Goal: Task Accomplishment & Management: Complete application form

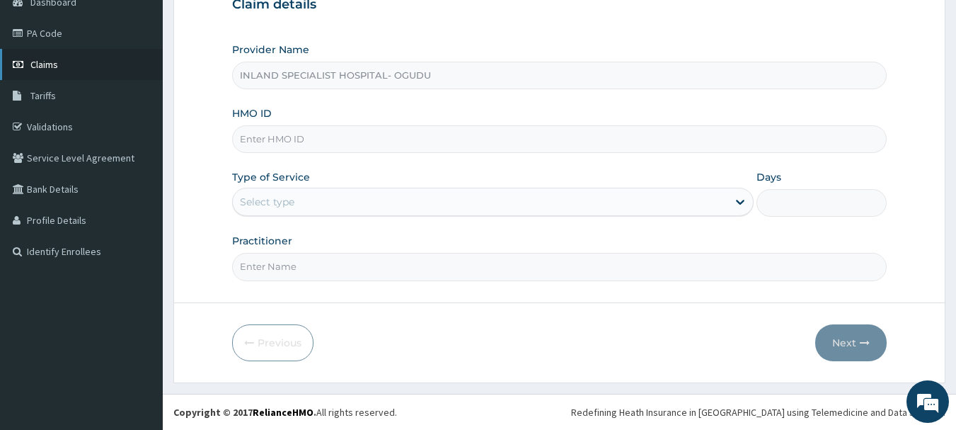
click at [47, 64] on span "Claims" at bounding box center [44, 64] width 28 height 13
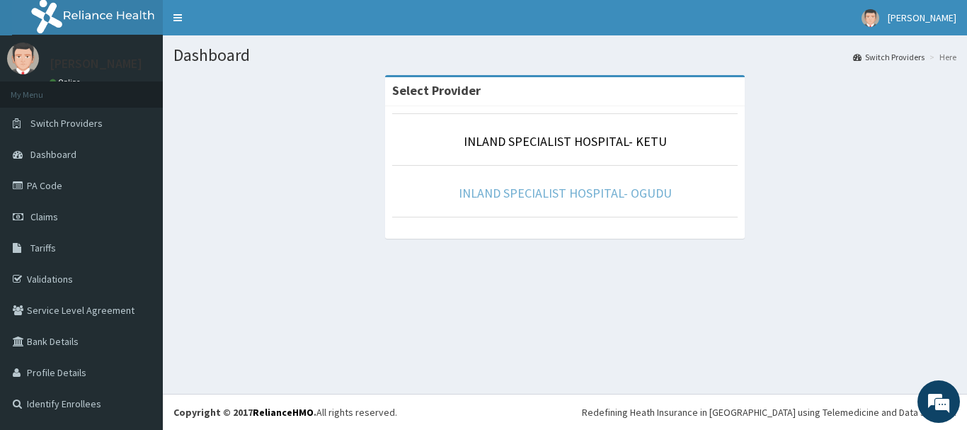
click at [576, 193] on link "INLAND SPECIALIST HOSPITAL- OGUDU" at bounding box center [565, 193] width 213 height 16
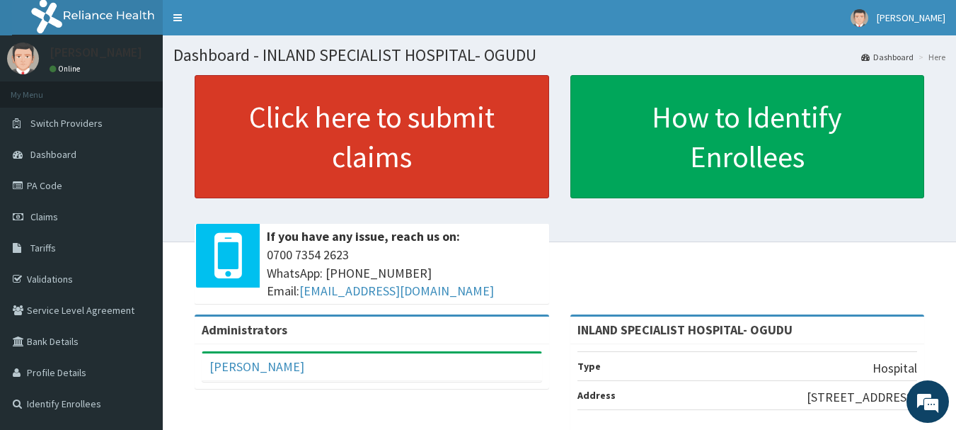
click at [371, 128] on link "Click here to submit claims" at bounding box center [372, 136] width 355 height 123
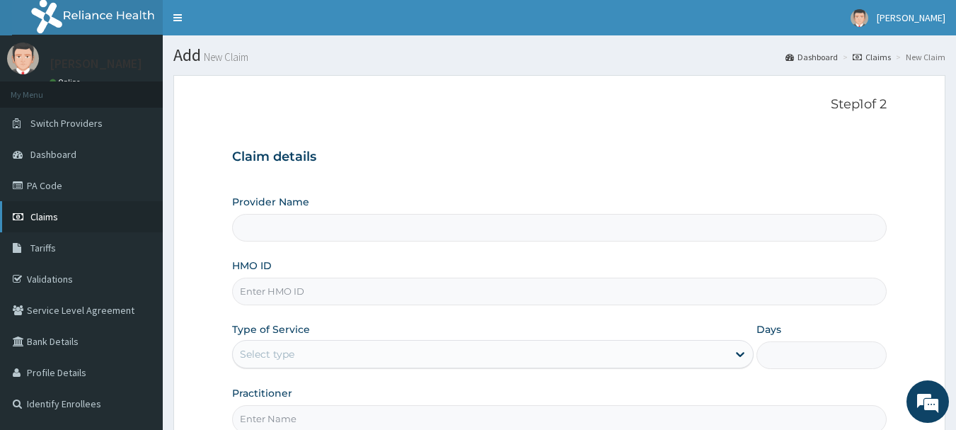
type input "INLAND SPECIALIST HOSPITAL- OGUDU"
click at [40, 216] on span "Claims" at bounding box center [44, 216] width 28 height 13
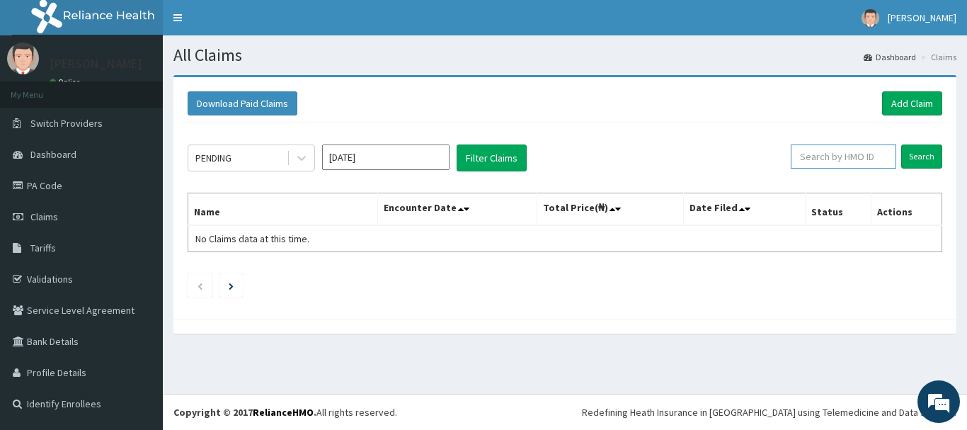
click at [832, 151] on input "text" at bounding box center [843, 156] width 105 height 24
paste input "PHY/10046/A"
type input "PHY/10046/A"
click at [919, 154] on input "Search" at bounding box center [921, 156] width 41 height 24
click at [900, 98] on link "Add Claim" at bounding box center [912, 103] width 60 height 24
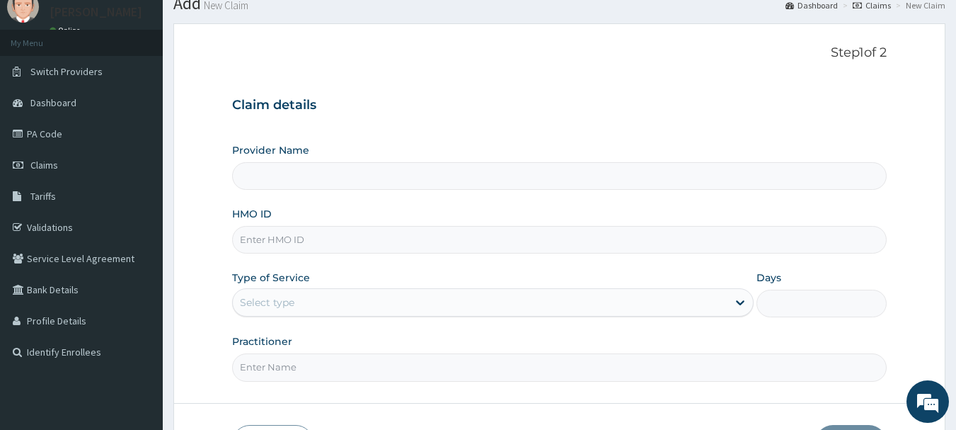
scroll to position [71, 0]
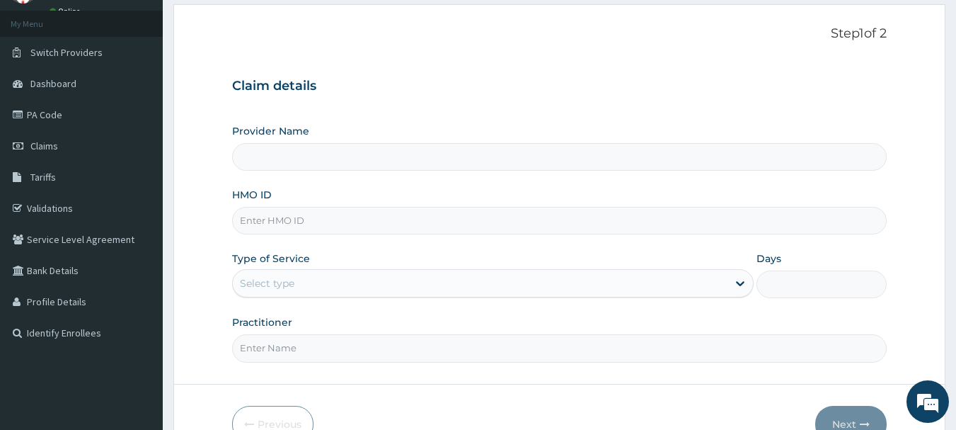
type input "INLAND SPECIALIST HOSPITAL- OGUDU"
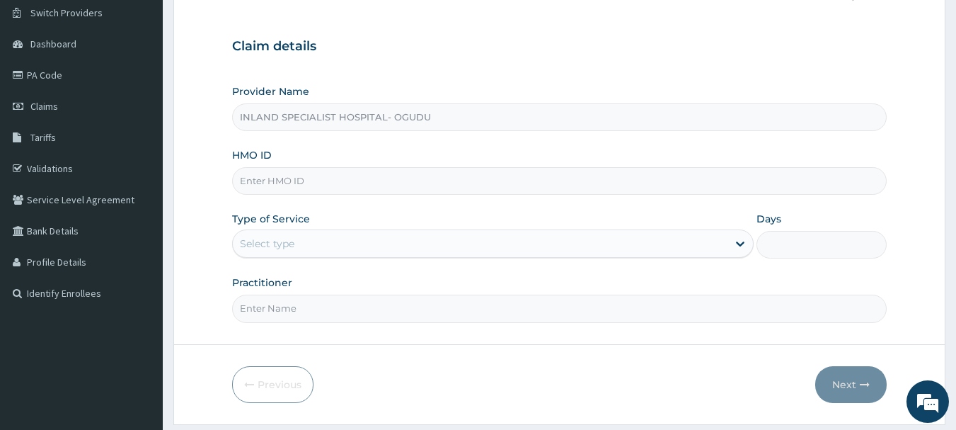
scroll to position [152, 0]
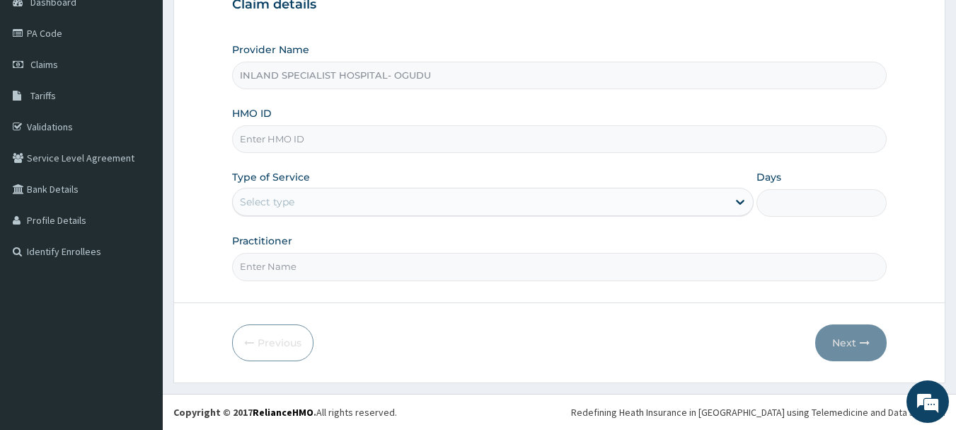
drag, startPoint x: 287, startPoint y: 138, endPoint x: 295, endPoint y: 137, distance: 8.5
click at [287, 138] on input "HMO ID" at bounding box center [559, 139] width 655 height 28
paste input "PHY/10046/A"
type input "PHY/10046/A"
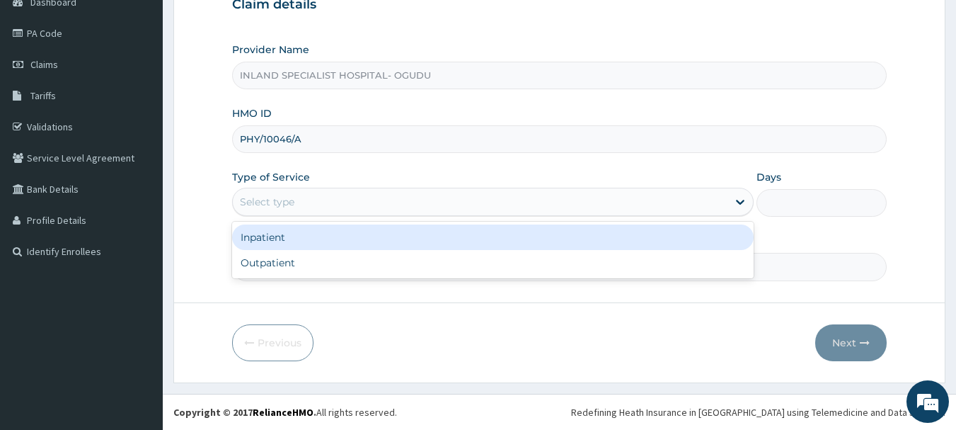
click at [317, 204] on div "Select type" at bounding box center [480, 201] width 495 height 23
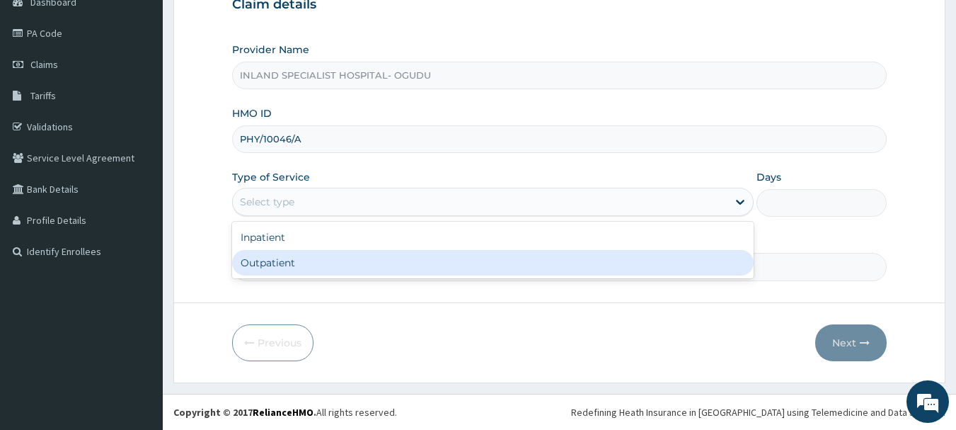
click at [294, 261] on div "Outpatient" at bounding box center [493, 262] width 522 height 25
type input "1"
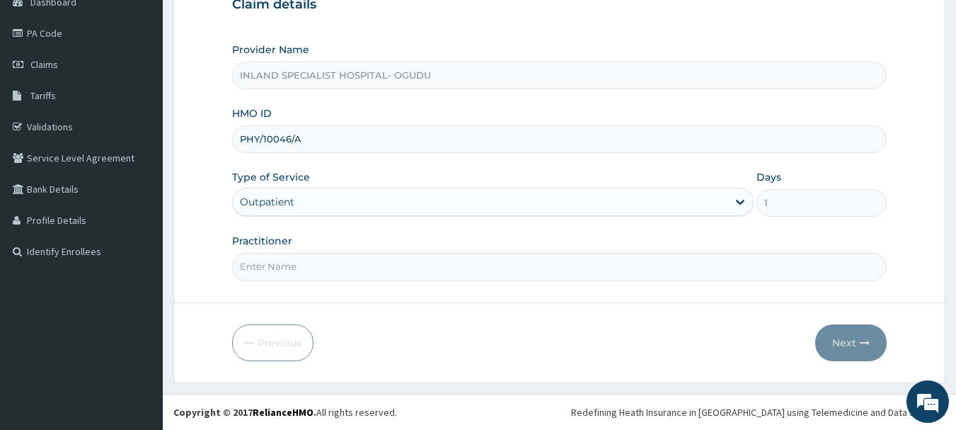
click at [309, 264] on input "Practitioner" at bounding box center [559, 267] width 655 height 28
click at [333, 268] on input "Practitioner" at bounding box center [559, 267] width 655 height 28
type input "DR.OKONKWO"
click at [852, 344] on button "Next" at bounding box center [850, 342] width 71 height 37
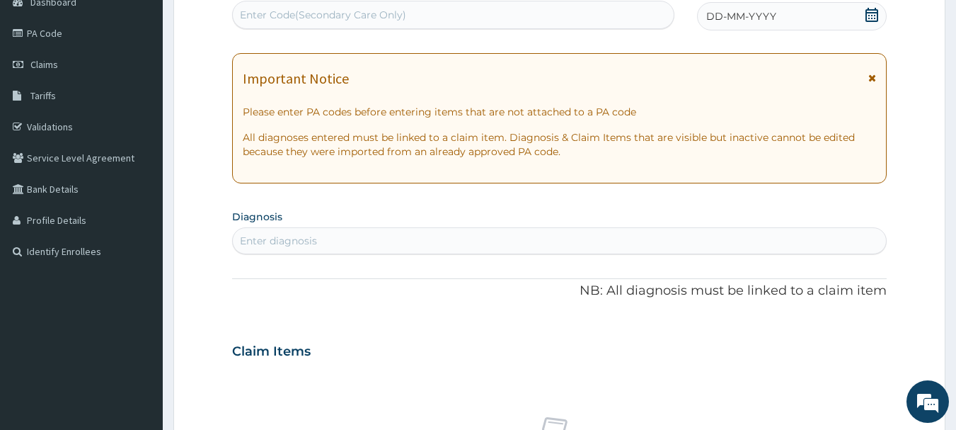
click at [872, 11] on icon at bounding box center [872, 15] width 14 height 14
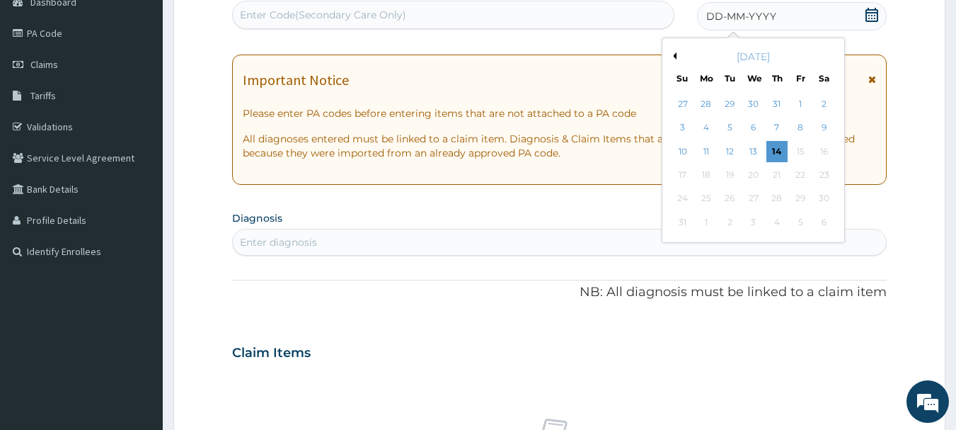
click at [675, 55] on button "Previous Month" at bounding box center [673, 55] width 7 height 7
click at [821, 151] on div "19" at bounding box center [824, 151] width 21 height 21
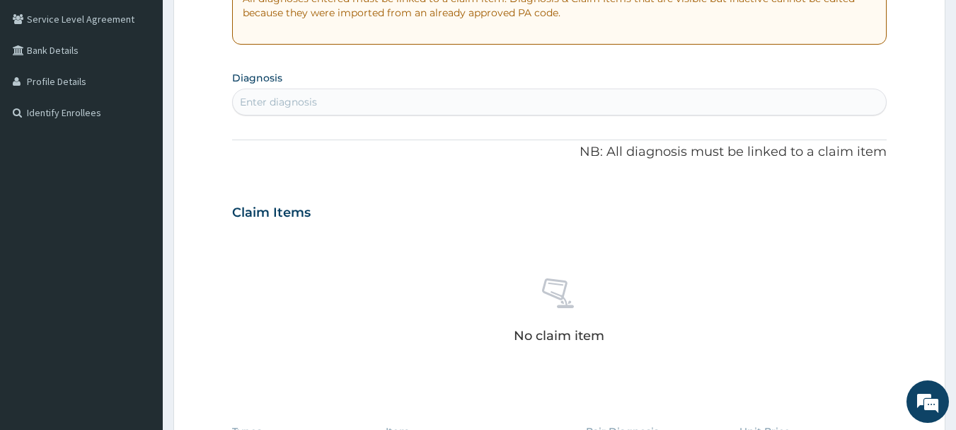
scroll to position [294, 0]
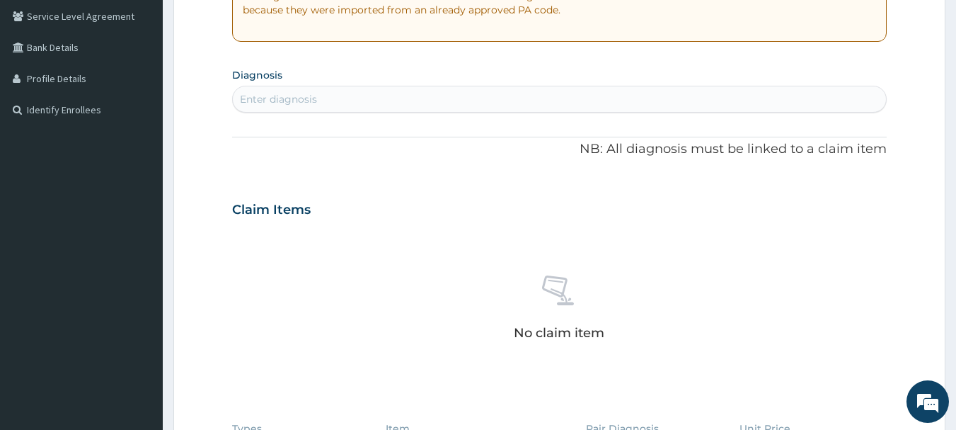
click at [292, 101] on div "Enter diagnosis" at bounding box center [278, 99] width 77 height 14
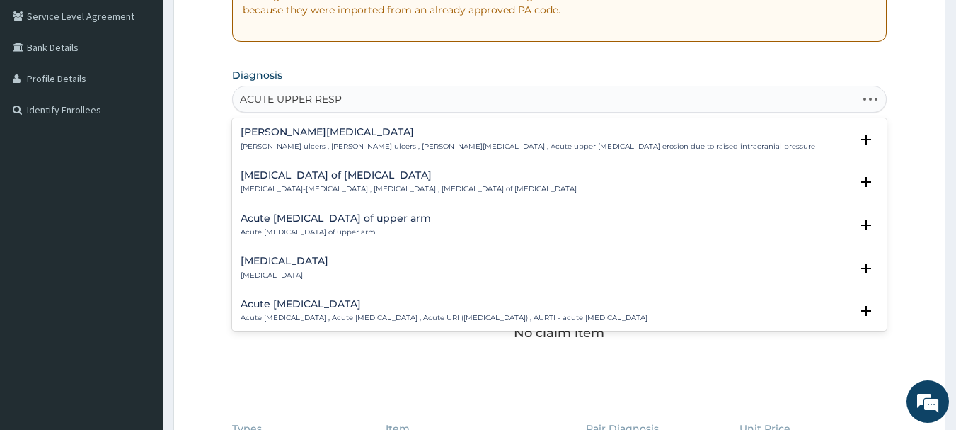
type input "ACUTE UPPER RESPI"
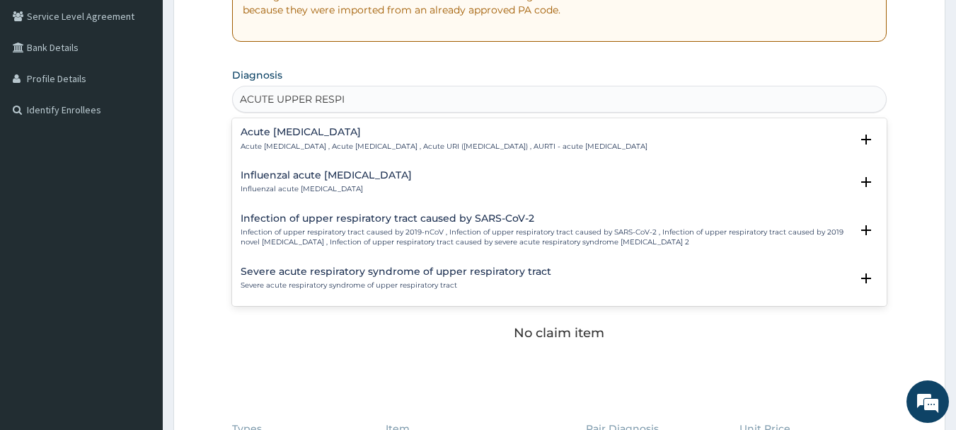
click at [345, 132] on h4 "Acute upper respiratory infection" at bounding box center [444, 132] width 407 height 11
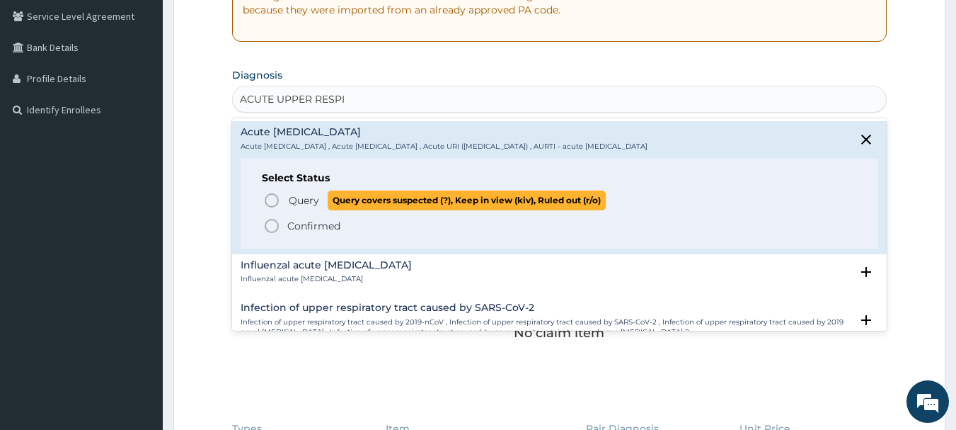
click at [267, 199] on icon "status option query" at bounding box center [271, 200] width 17 height 17
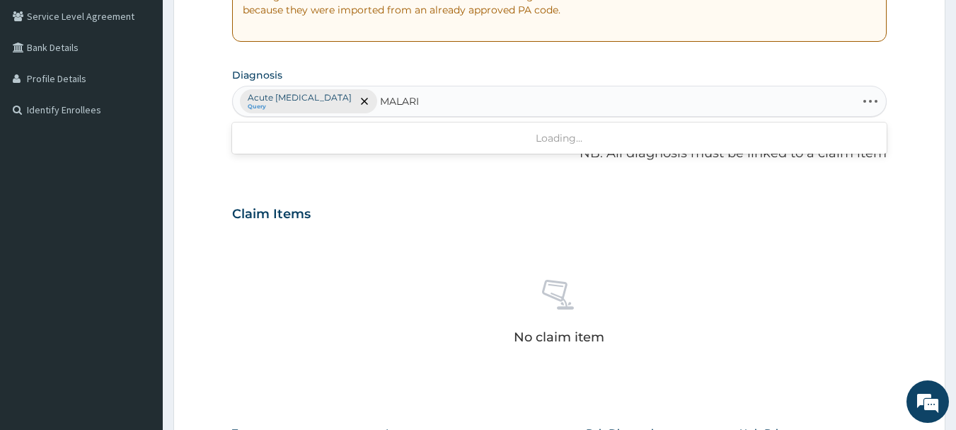
type input "MALARIA"
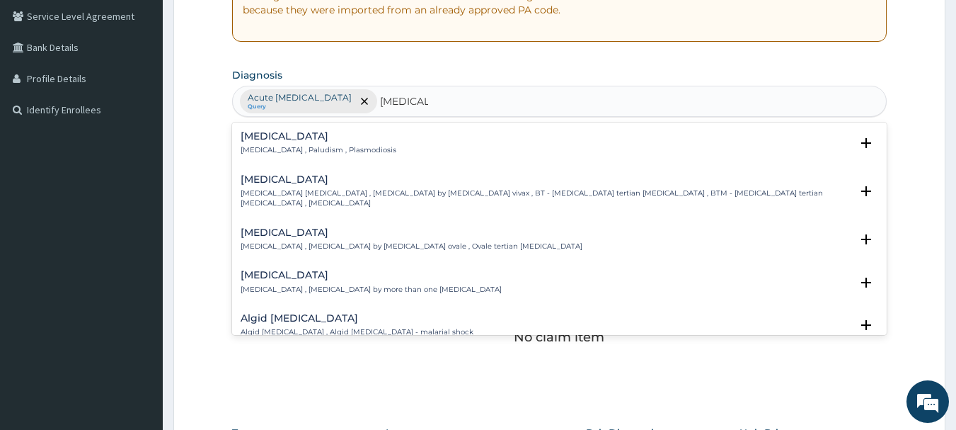
click at [251, 147] on p "Malaria , Paludism , Plasmodiosis" at bounding box center [319, 150] width 156 height 10
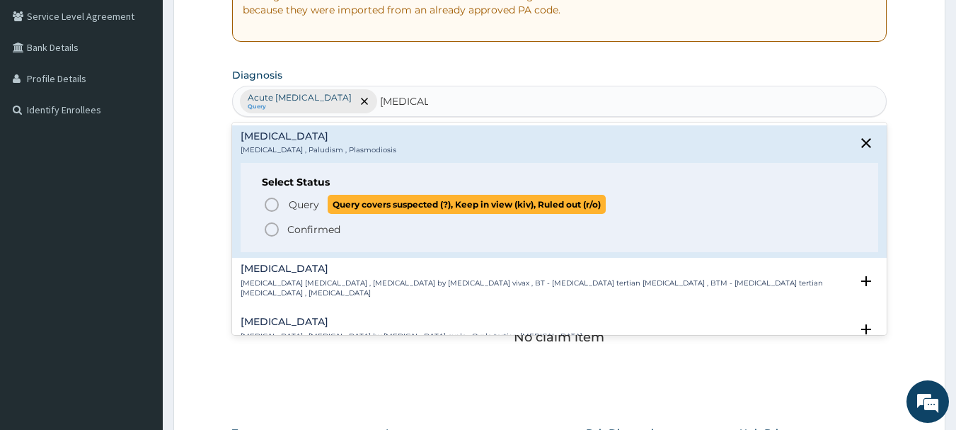
drag, startPoint x: 268, startPoint y: 205, endPoint x: 488, endPoint y: 197, distance: 220.2
click at [268, 205] on icon "status option query" at bounding box center [271, 204] width 17 height 17
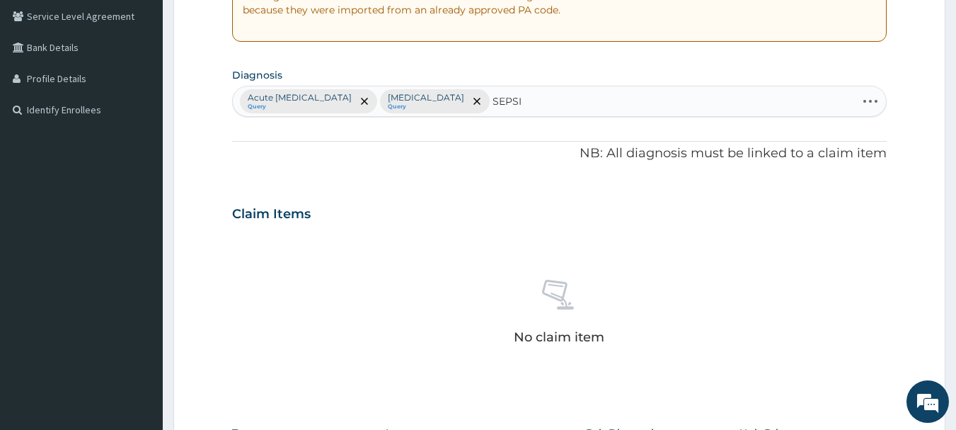
type input "SEPSIS"
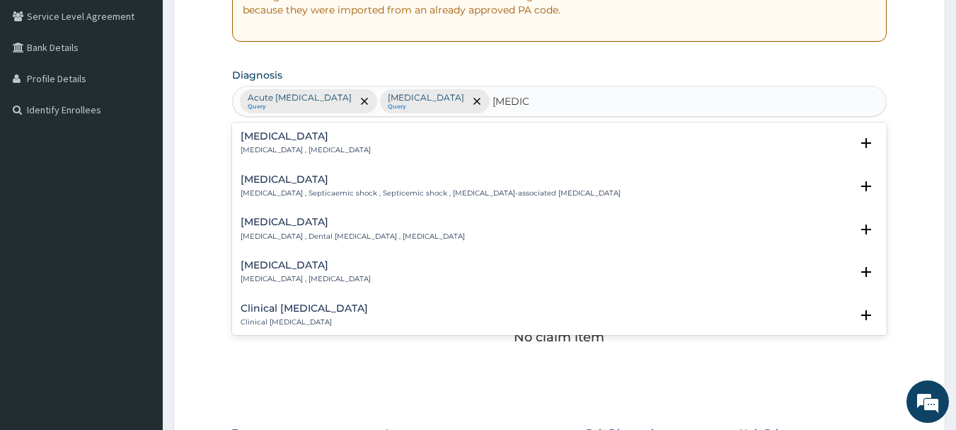
click at [257, 129] on div "Sepsis Systemic infection , Sepsis Select Status Query Query covers suspected (…" at bounding box center [559, 146] width 655 height 43
click at [260, 142] on h4 "Sepsis" at bounding box center [306, 136] width 130 height 11
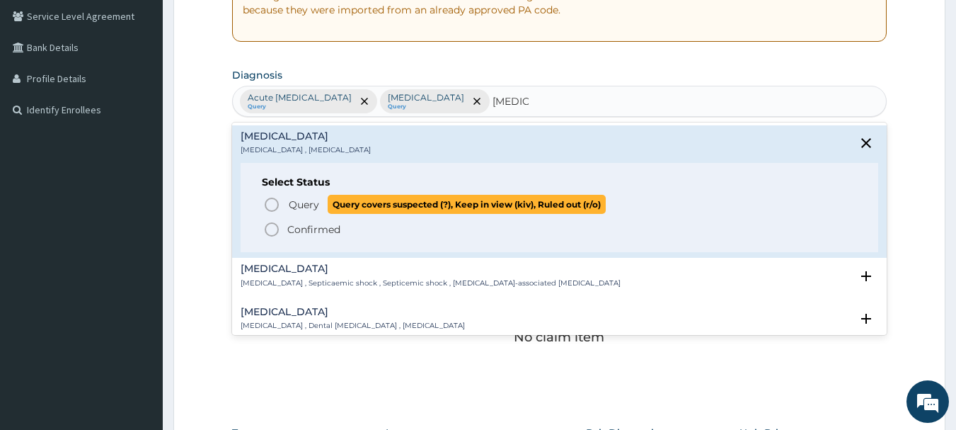
click at [271, 204] on icon "status option query" at bounding box center [271, 204] width 17 height 17
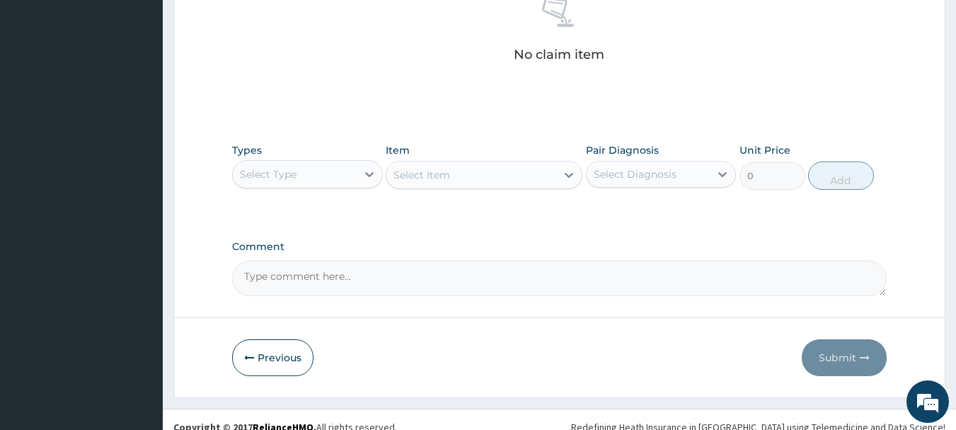
scroll to position [577, 0]
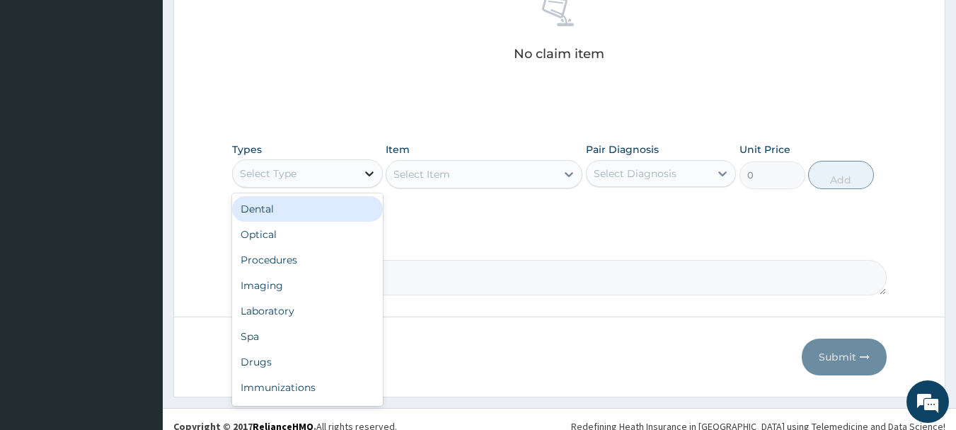
click at [367, 180] on div at bounding box center [369, 173] width 25 height 25
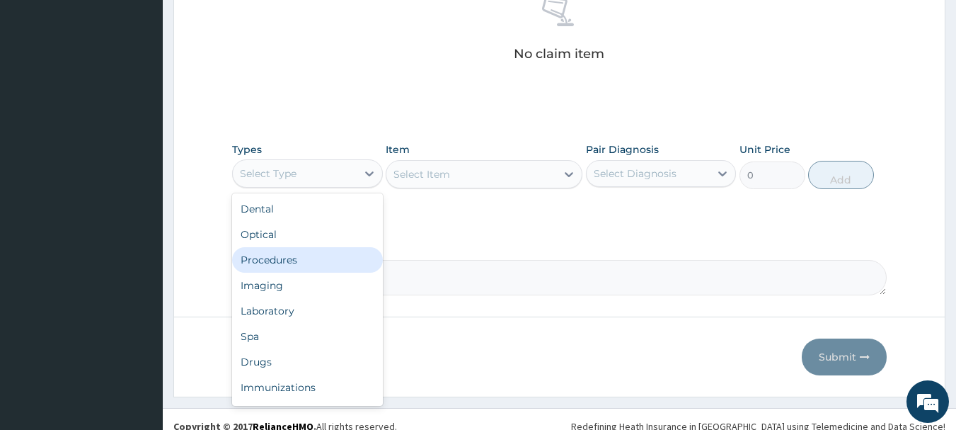
click at [291, 258] on div "Procedures" at bounding box center [307, 259] width 151 height 25
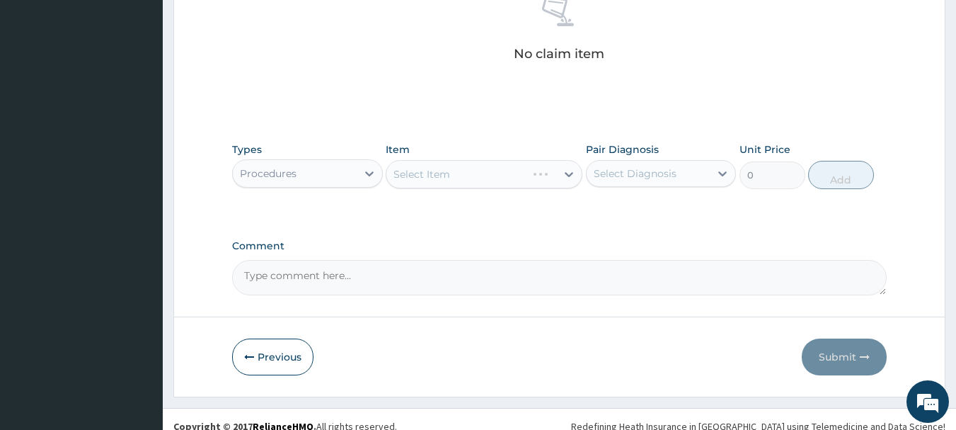
click at [525, 182] on div "Select Item" at bounding box center [484, 174] width 197 height 28
click at [539, 176] on div "Select Item" at bounding box center [484, 174] width 197 height 28
click at [570, 176] on icon at bounding box center [569, 174] width 8 height 5
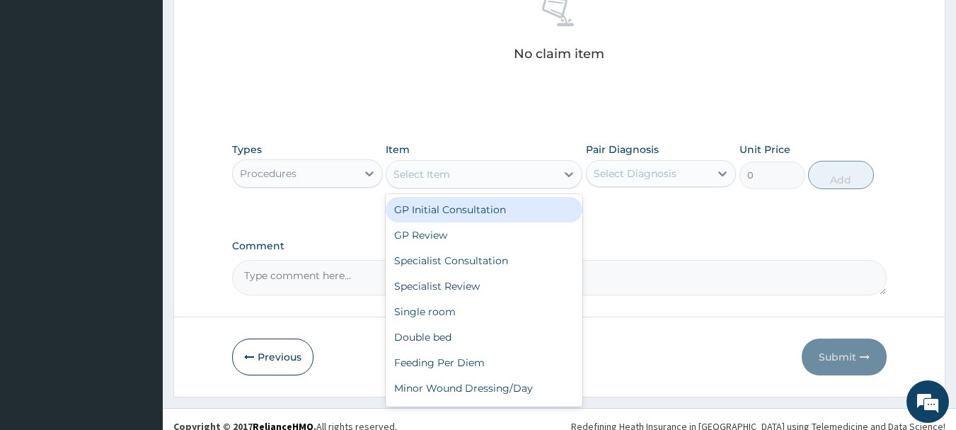
click at [528, 211] on div "GP Initial Consultation" at bounding box center [484, 209] width 197 height 25
type input "3000"
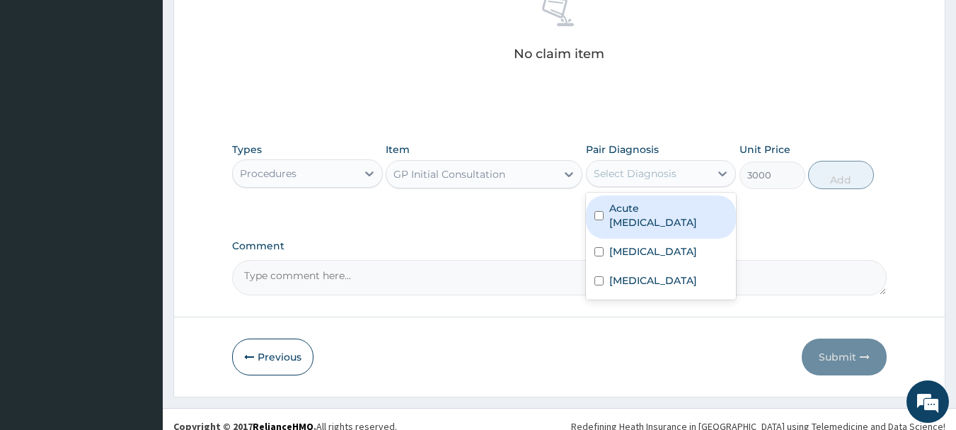
click at [653, 173] on div "Select Diagnosis" at bounding box center [635, 173] width 83 height 14
click at [644, 223] on label "Acute upper respiratory infection" at bounding box center [668, 215] width 119 height 28
checkbox input "true"
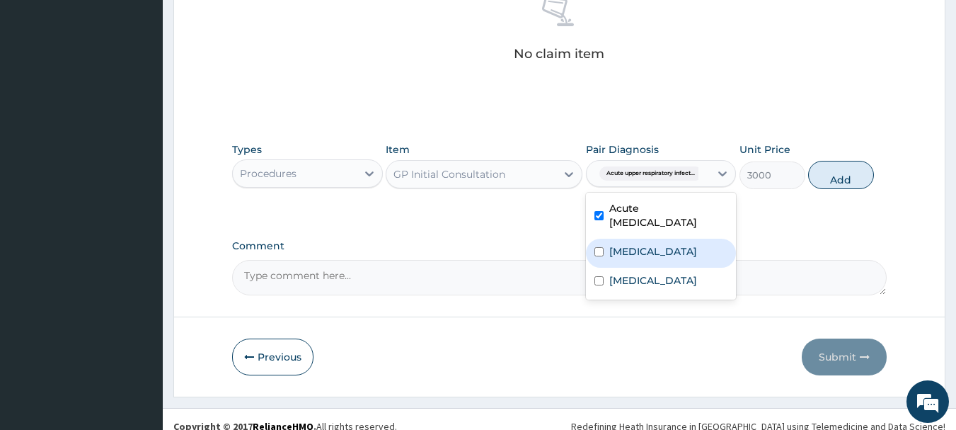
click at [638, 256] on label "Malaria" at bounding box center [653, 251] width 88 height 14
checkbox input "true"
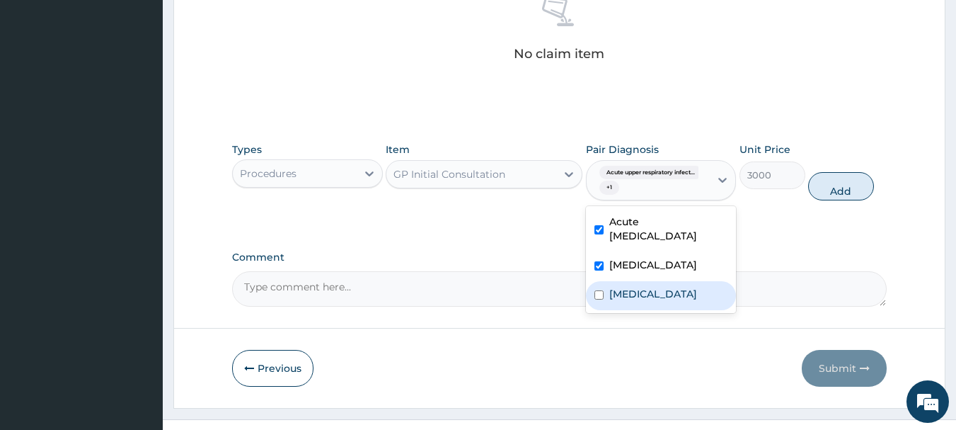
click at [635, 285] on div "Sepsis" at bounding box center [661, 295] width 151 height 29
checkbox input "true"
click at [833, 188] on button "Add" at bounding box center [841, 186] width 66 height 28
type input "0"
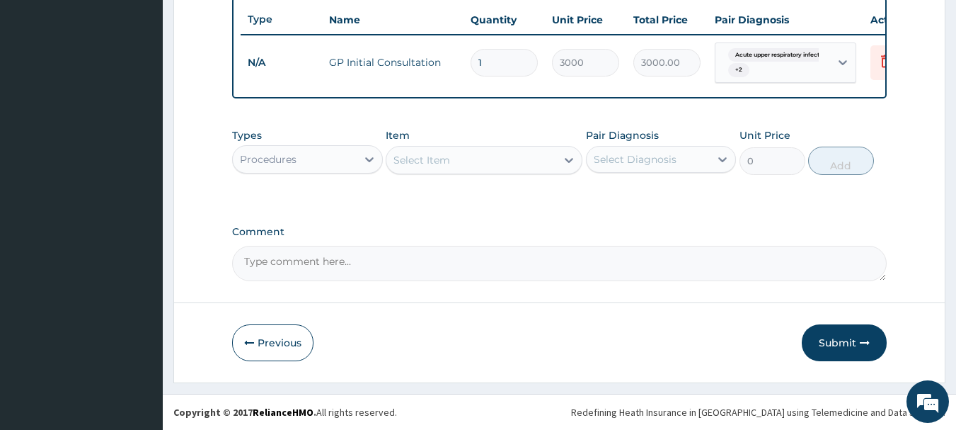
scroll to position [540, 0]
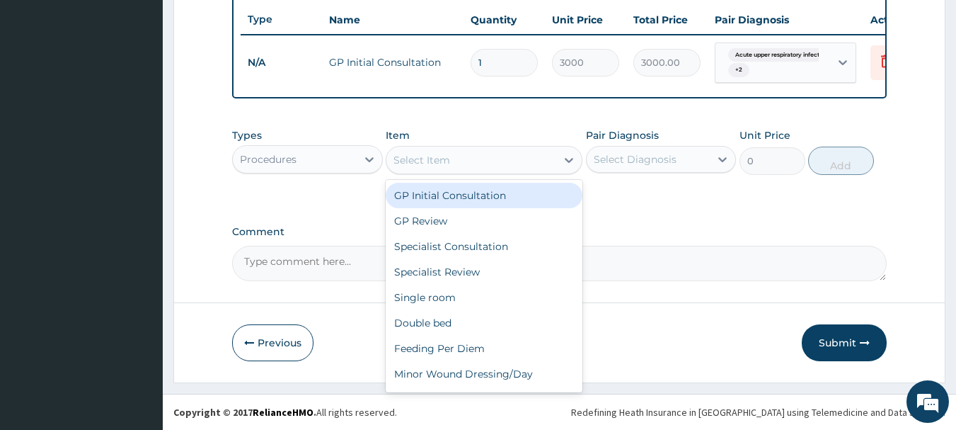
click at [452, 163] on div "Select Item" at bounding box center [471, 160] width 170 height 23
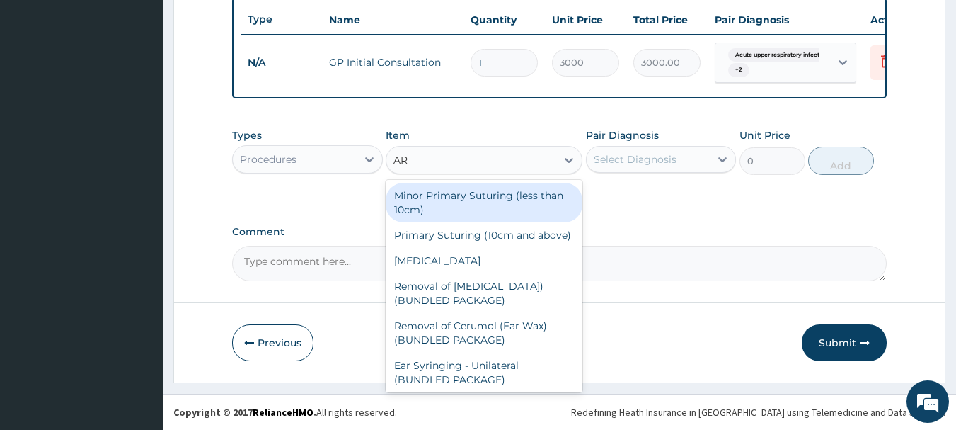
type input "A"
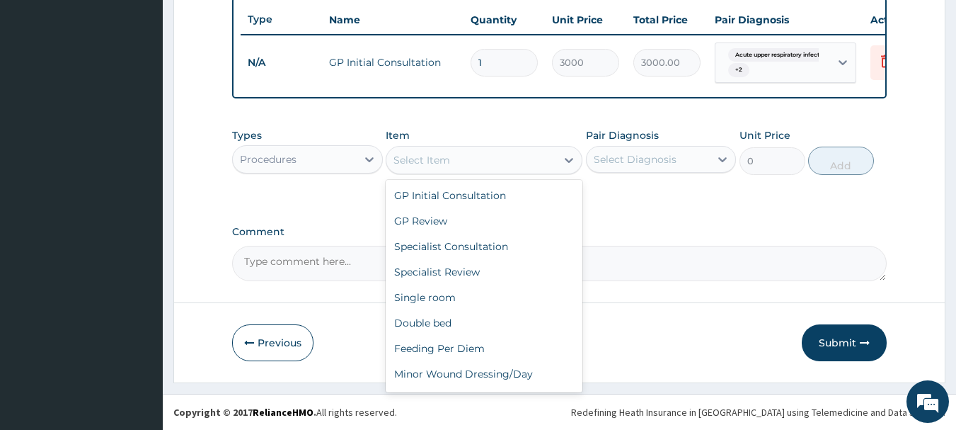
click at [260, 157] on div "Procedures" at bounding box center [268, 159] width 57 height 14
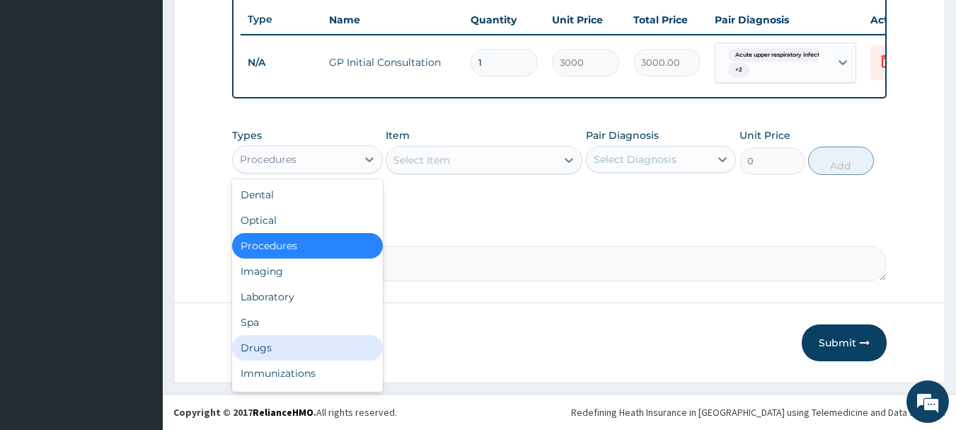
click at [248, 341] on div "Drugs" at bounding box center [307, 347] width 151 height 25
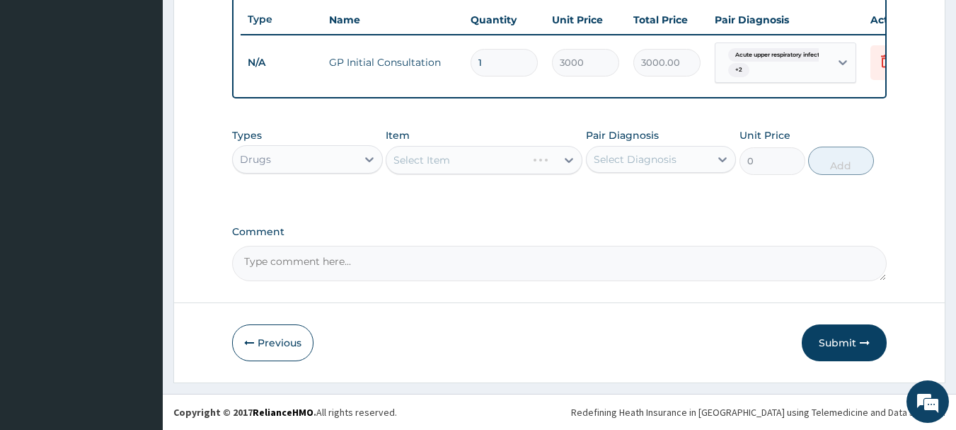
click at [457, 161] on div "Select Item" at bounding box center [484, 160] width 197 height 28
click at [566, 159] on icon at bounding box center [569, 160] width 8 height 5
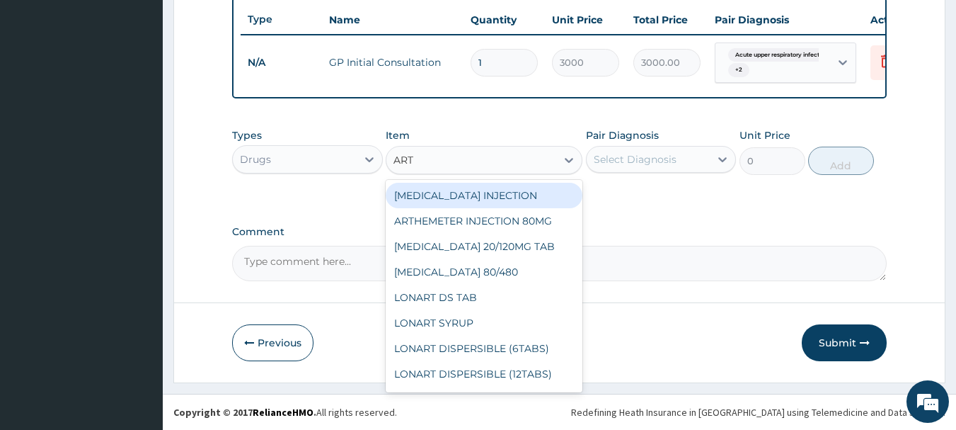
type input "ARTH"
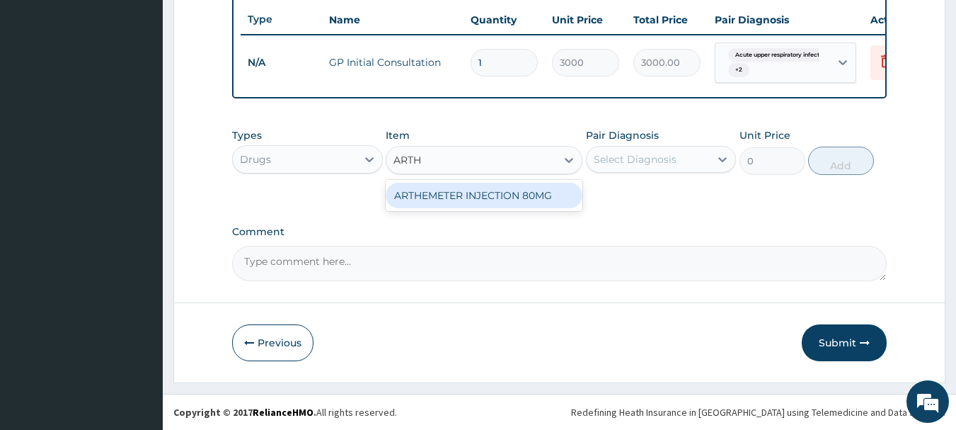
click at [529, 190] on div "ARTHEMETER INJECTION 80MG" at bounding box center [484, 195] width 197 height 25
type input "1200"
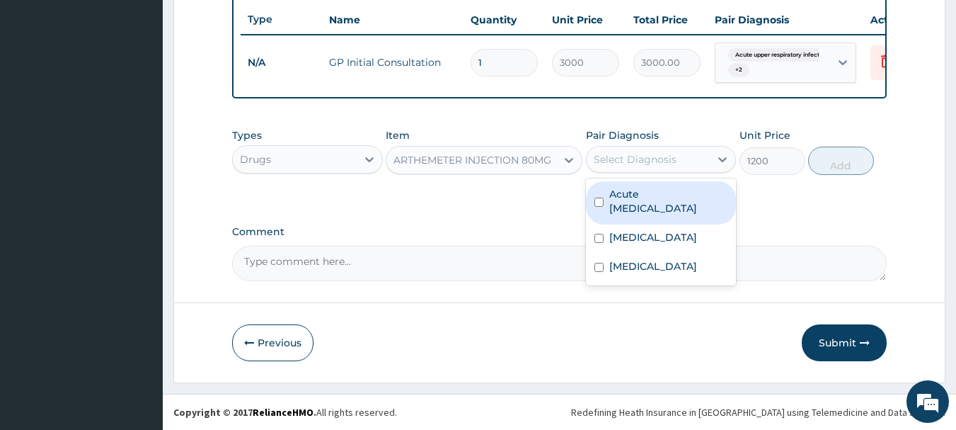
click at [627, 158] on div "Select Diagnosis" at bounding box center [635, 159] width 83 height 14
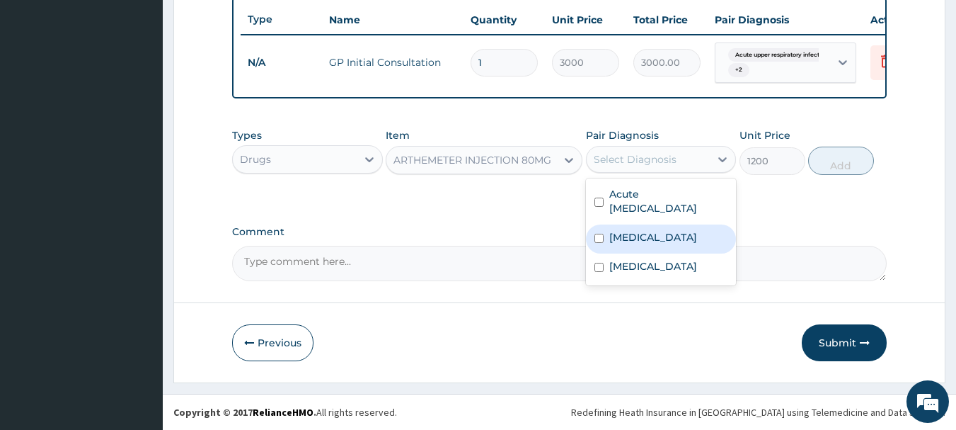
drag, startPoint x: 628, startPoint y: 242, endPoint x: 729, endPoint y: 213, distance: 105.3
click at [629, 242] on label "Malaria" at bounding box center [653, 237] width 88 height 14
checkbox input "true"
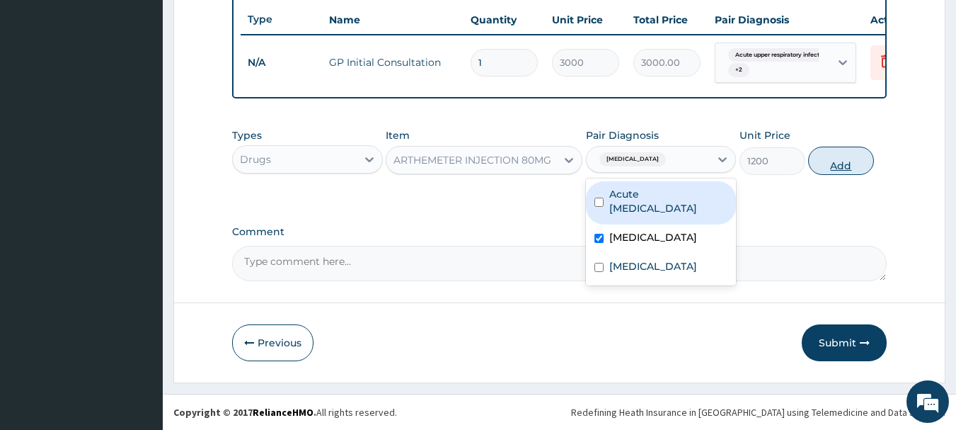
click at [830, 160] on button "Add" at bounding box center [841, 161] width 66 height 28
type input "0"
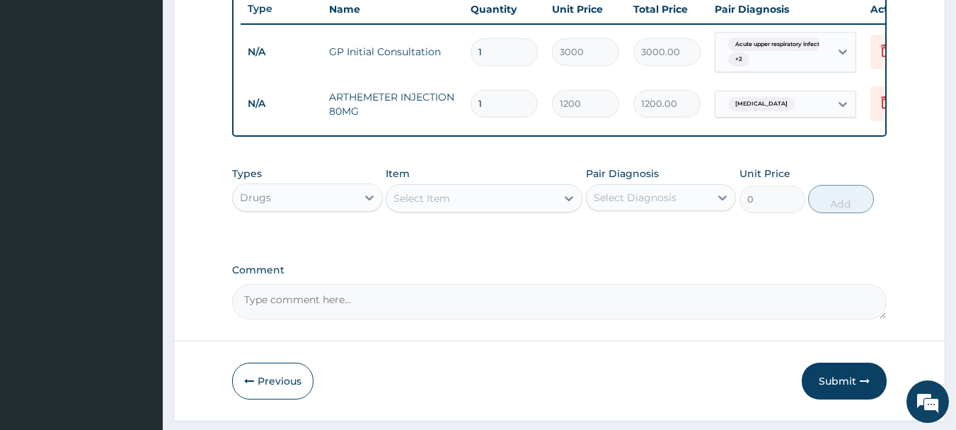
type input "0.00"
type input "2"
type input "2400.00"
type input "2"
click at [466, 208] on div "Select Item" at bounding box center [471, 198] width 170 height 23
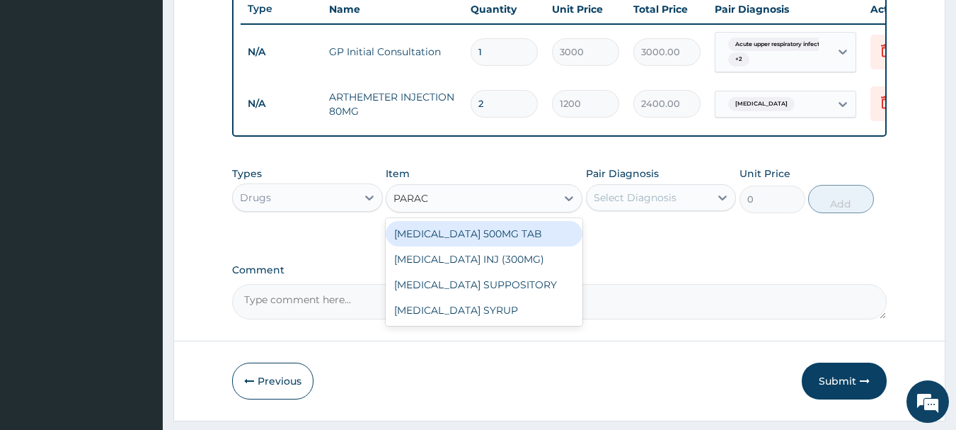
type input "PARACE"
click at [477, 246] on div "PARACETAMOL 500MG TAB" at bounding box center [484, 233] width 197 height 25
type input "20"
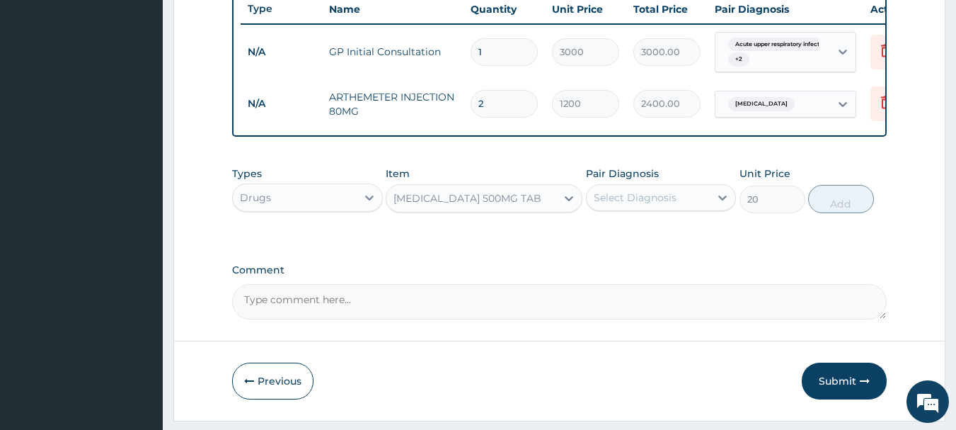
click at [660, 211] on div "Select Diagnosis" at bounding box center [661, 197] width 151 height 27
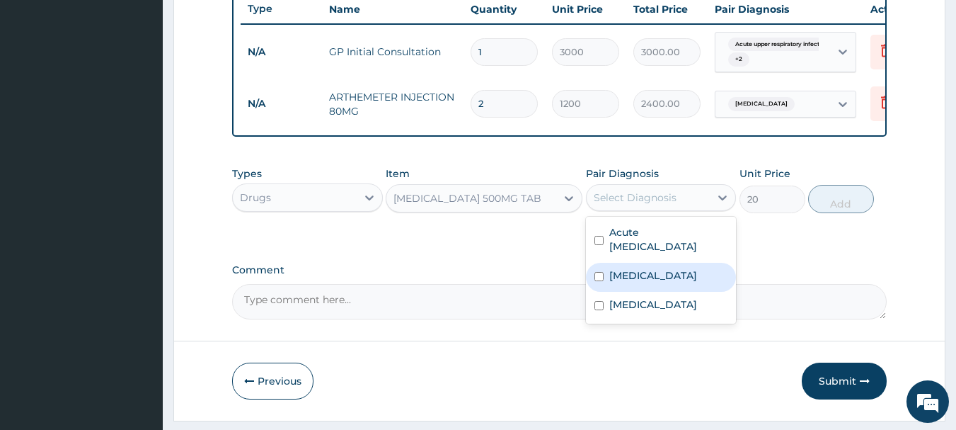
click at [629, 282] on label "Malaria" at bounding box center [653, 275] width 88 height 14
checkbox input "true"
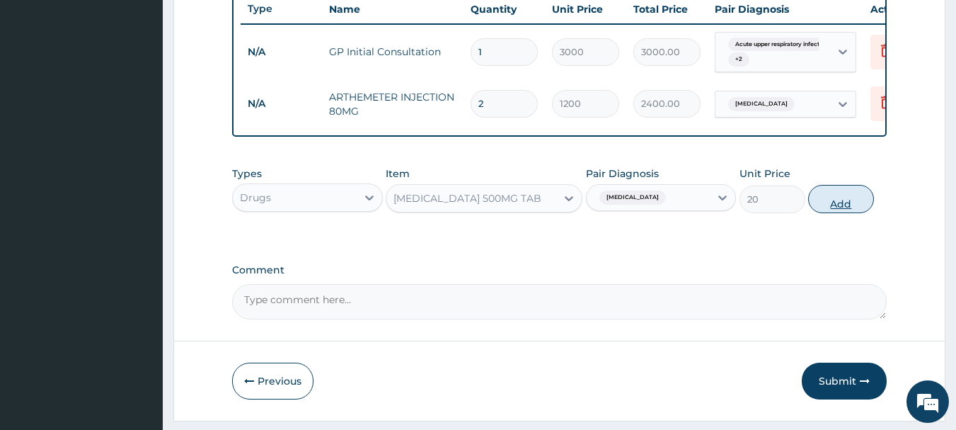
drag, startPoint x: 836, startPoint y: 209, endPoint x: 669, endPoint y: 186, distance: 168.6
click at [835, 209] on button "Add" at bounding box center [841, 199] width 66 height 28
type input "0"
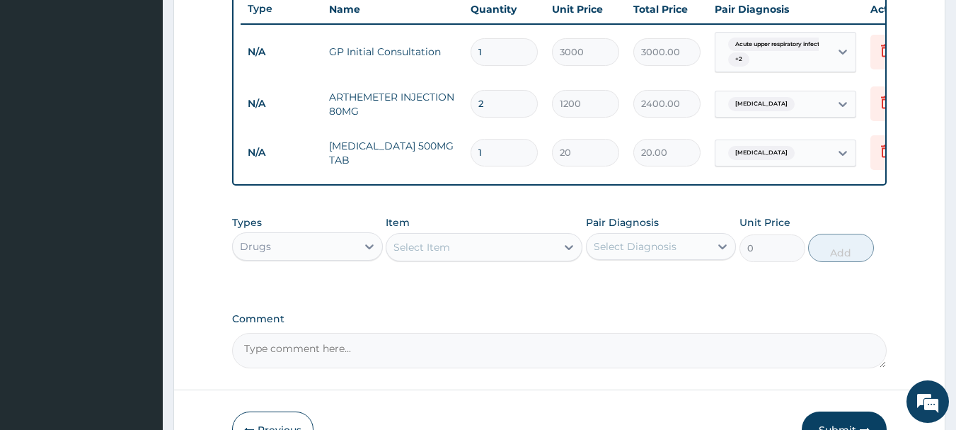
type input "18"
type input "360.00"
type input "18"
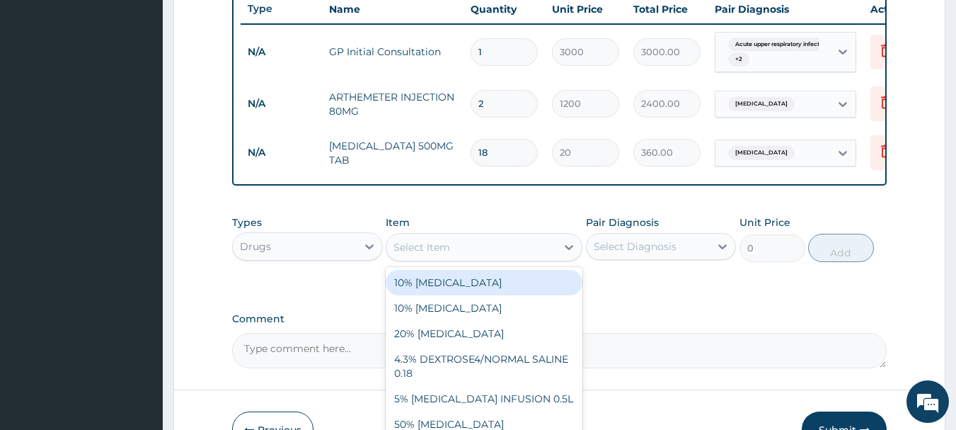
click at [425, 253] on div "Select Item" at bounding box center [422, 247] width 57 height 14
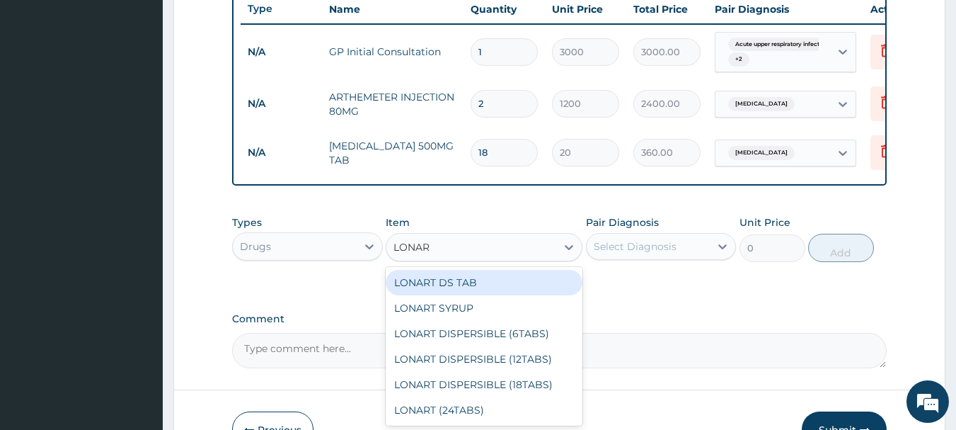
type input "LONART"
click at [441, 295] on div "LONART DS TAB" at bounding box center [484, 282] width 197 height 25
type input "350"
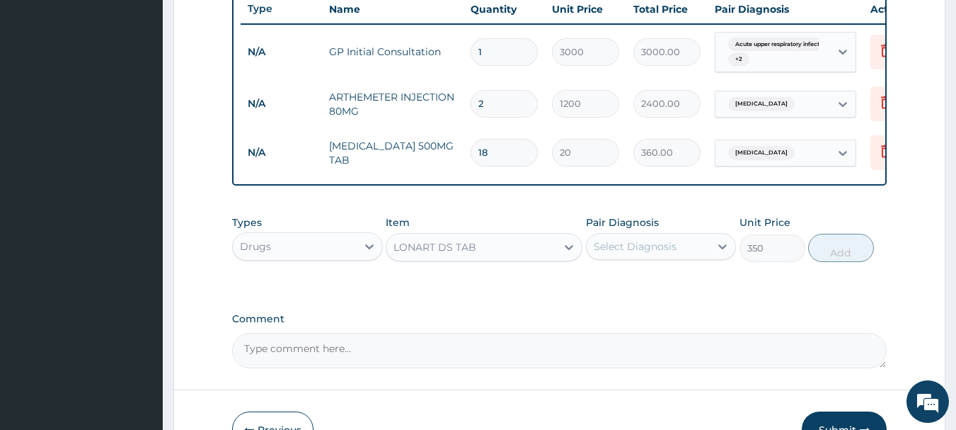
click at [662, 253] on div "Select Diagnosis" at bounding box center [635, 246] width 83 height 14
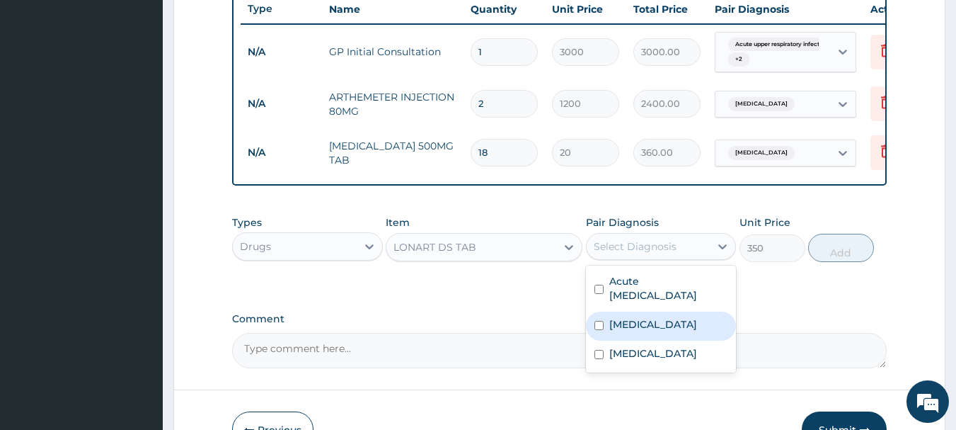
drag, startPoint x: 646, startPoint y: 334, endPoint x: 925, endPoint y: 263, distance: 287.9
click at [646, 335] on div "Malaria" at bounding box center [661, 325] width 151 height 29
checkbox input "true"
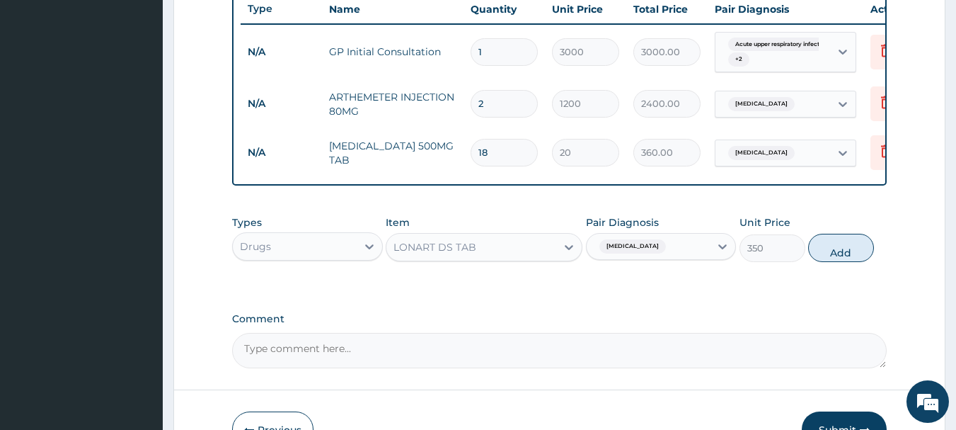
drag, startPoint x: 859, startPoint y: 258, endPoint x: 750, endPoint y: 234, distance: 111.6
click at [856, 259] on button "Add" at bounding box center [841, 248] width 66 height 28
type input "0"
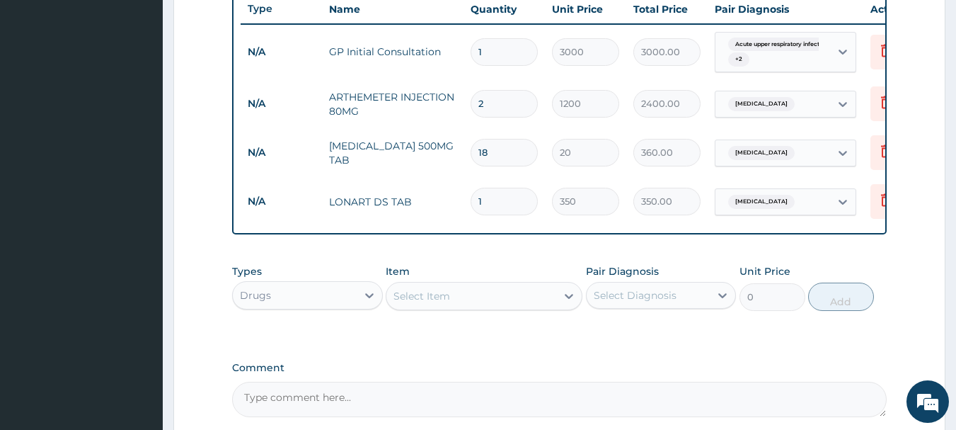
type input "0.00"
type input "6"
type input "2100.00"
type input "6"
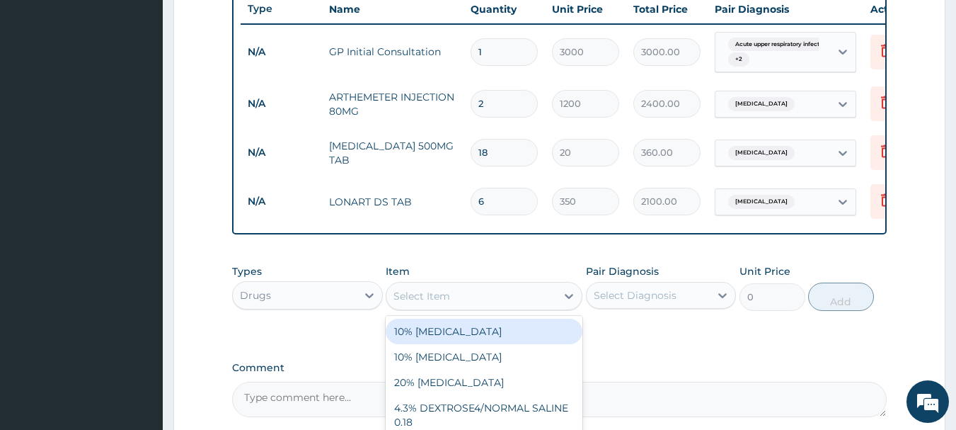
click at [409, 303] on div "Select Item" at bounding box center [422, 296] width 57 height 14
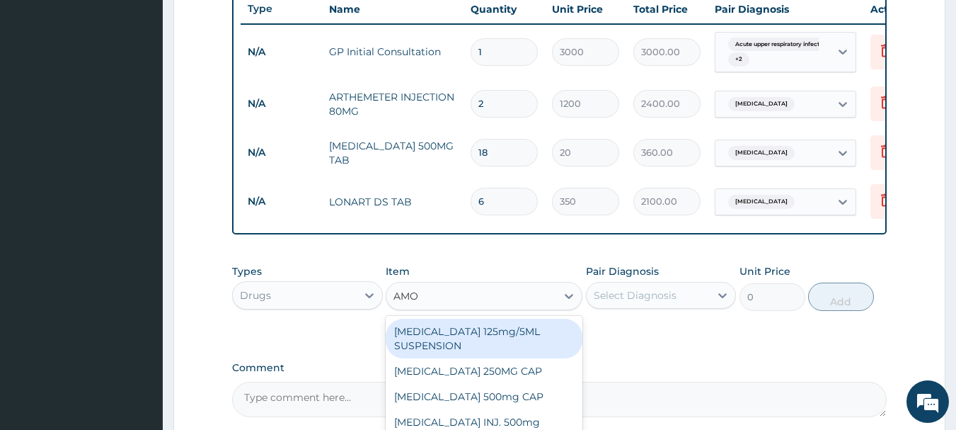
type input "AMOX"
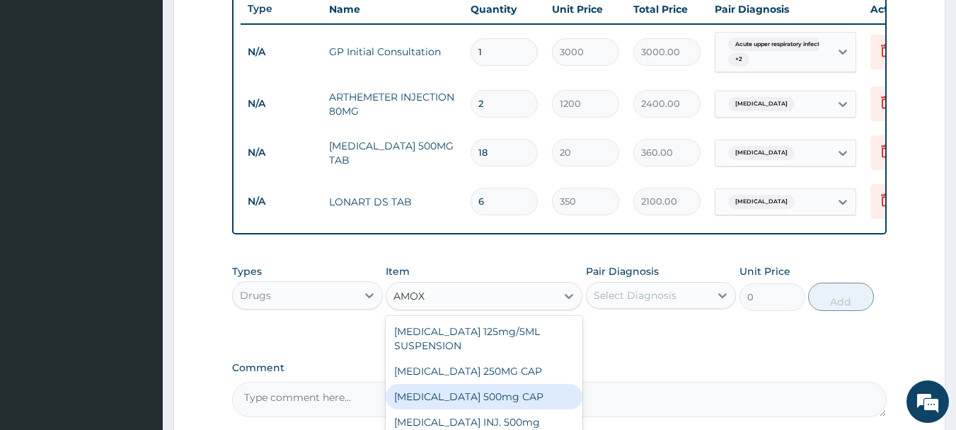
click at [470, 406] on div "AMOXYCILLIN 500mg CAP" at bounding box center [484, 396] width 197 height 25
type input "100"
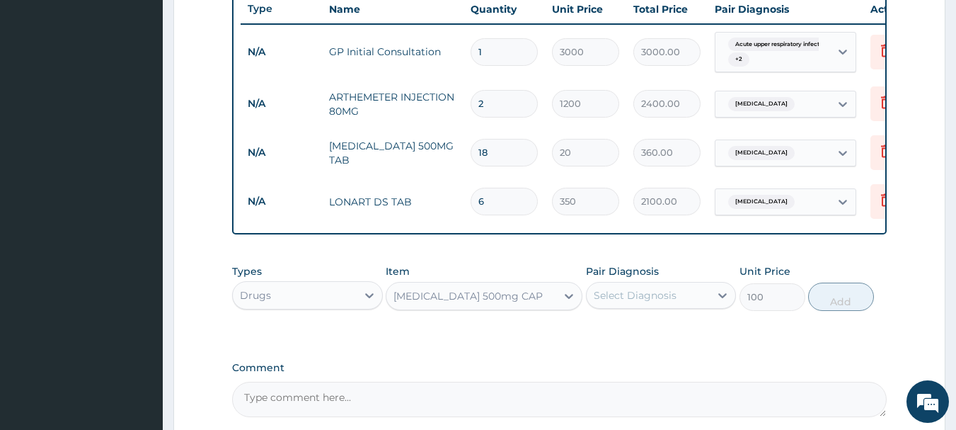
click at [642, 302] on div "Select Diagnosis" at bounding box center [635, 295] width 83 height 14
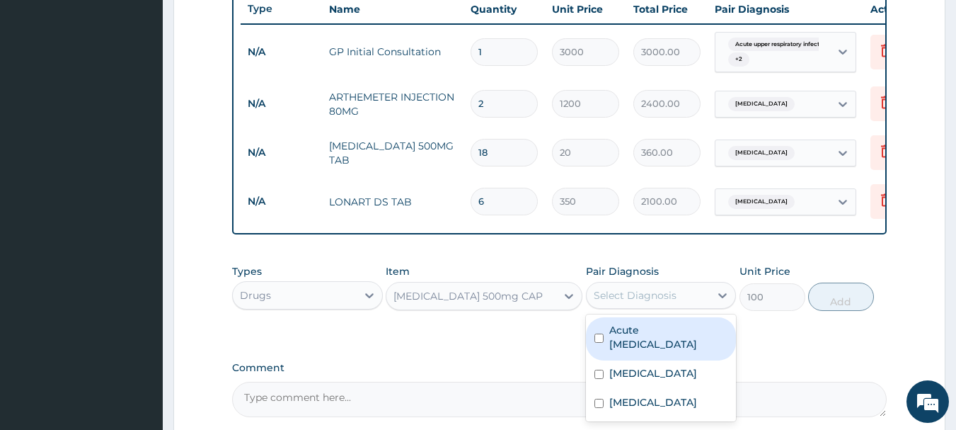
click at [641, 350] on label "Acute upper respiratory infection" at bounding box center [668, 337] width 119 height 28
checkbox input "true"
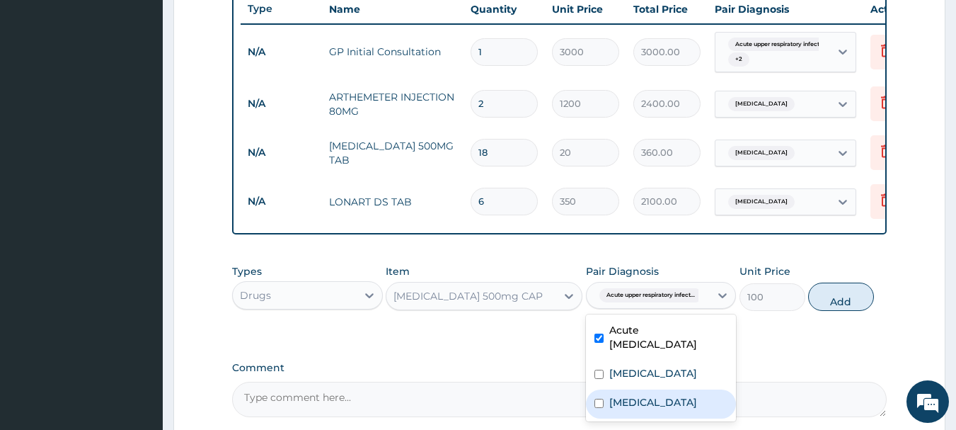
drag, startPoint x: 633, startPoint y: 414, endPoint x: 780, endPoint y: 365, distance: 155.1
click at [640, 409] on label "Sepsis" at bounding box center [653, 402] width 88 height 14
checkbox input "true"
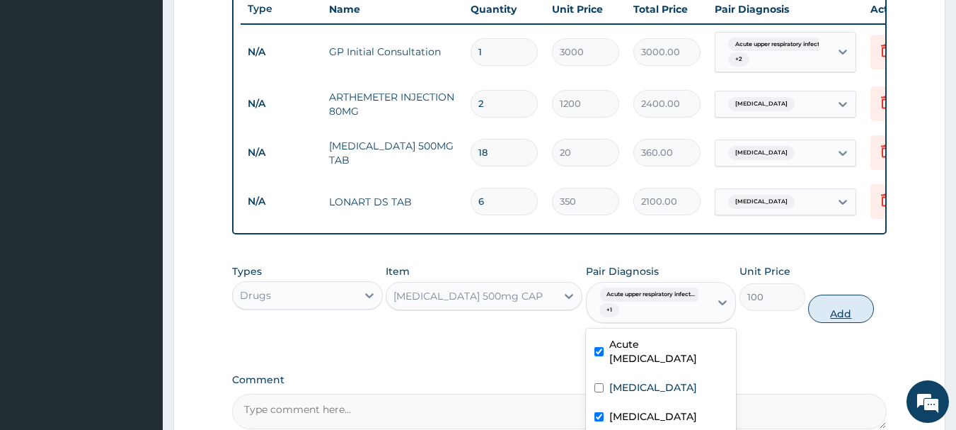
click at [853, 312] on button "Add" at bounding box center [841, 308] width 66 height 28
type input "0"
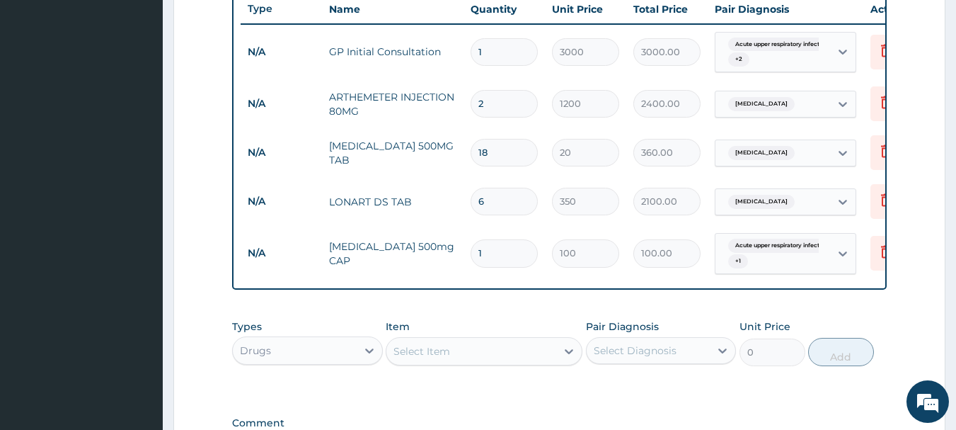
type input "15"
type input "1500.00"
type input "15"
click at [429, 358] on div "Select Item" at bounding box center [422, 351] width 57 height 14
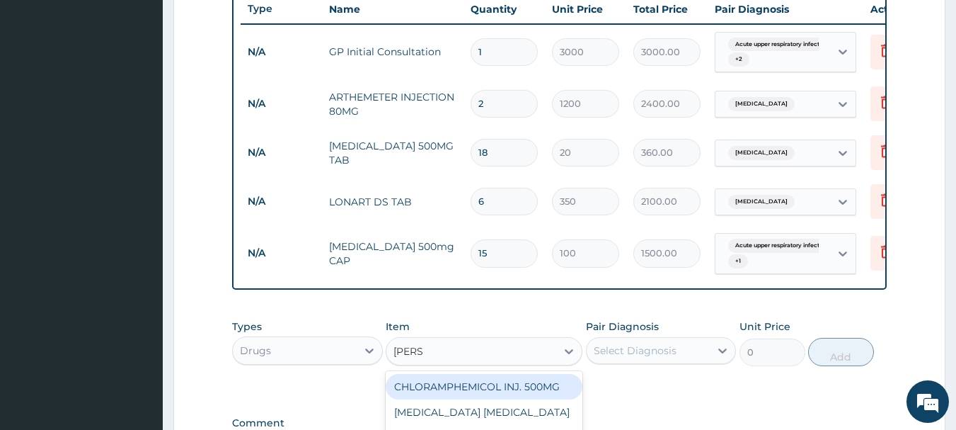
type input "LORAT"
click at [454, 399] on div "LORATIDINE 10MG TAB" at bounding box center [484, 386] width 197 height 25
type input "70"
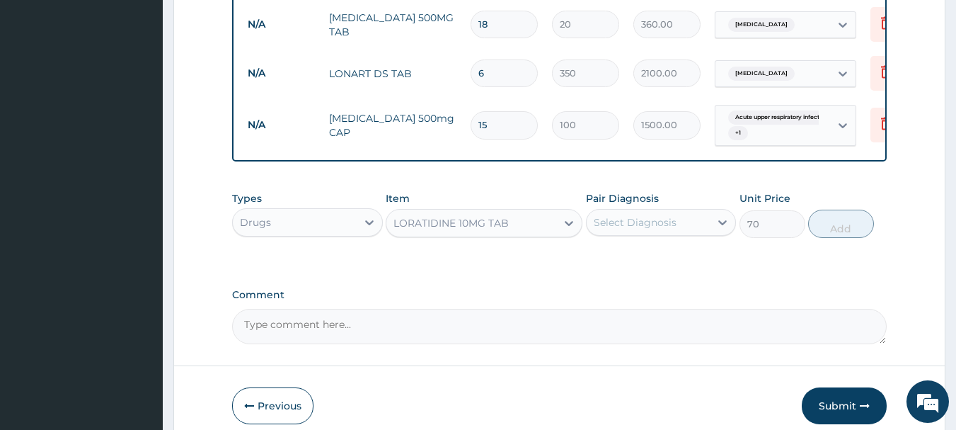
scroll to position [682, 0]
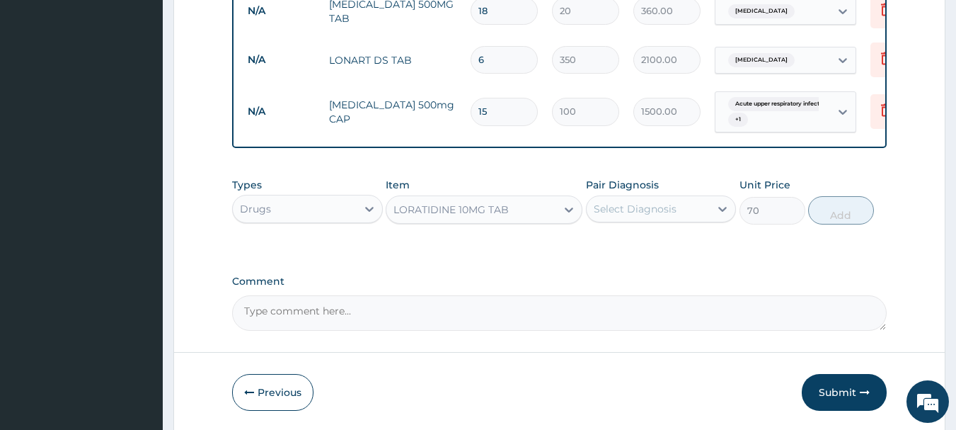
click at [619, 216] on div "Select Diagnosis" at bounding box center [635, 209] width 83 height 14
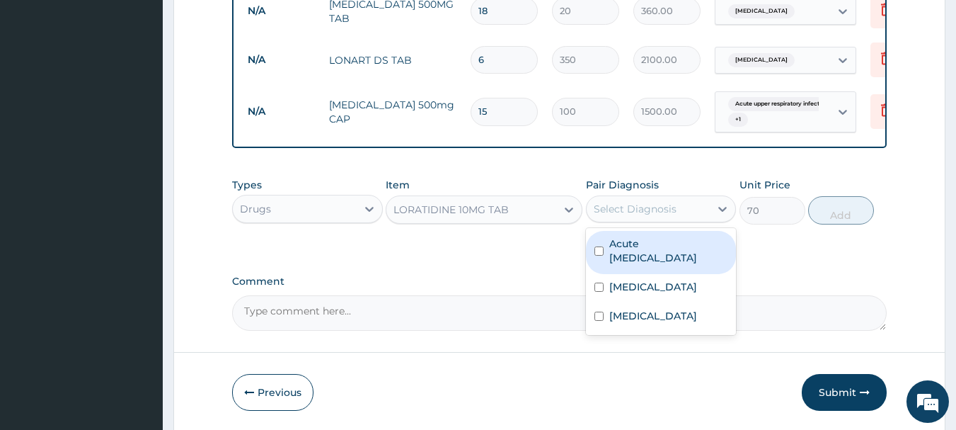
click at [619, 265] on label "Acute upper respiratory infection" at bounding box center [668, 250] width 119 height 28
checkbox input "true"
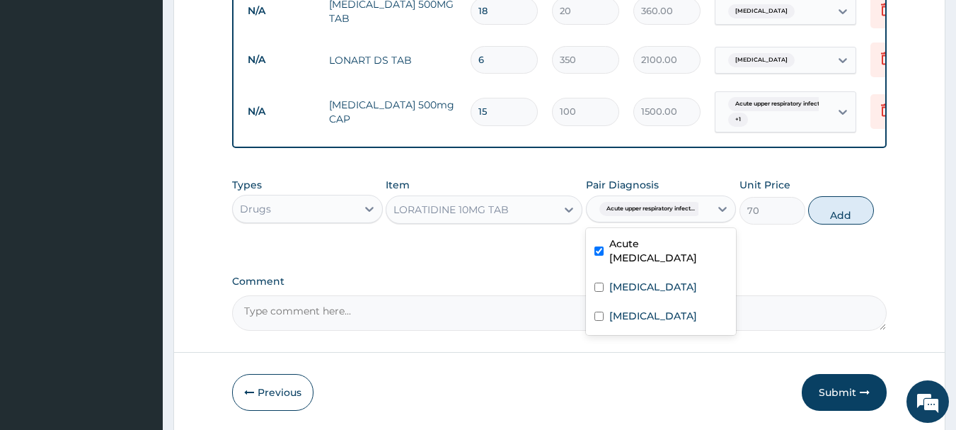
drag, startPoint x: 854, startPoint y: 222, endPoint x: 834, endPoint y: 224, distance: 19.2
click at [854, 223] on button "Add" at bounding box center [841, 210] width 66 height 28
type input "0"
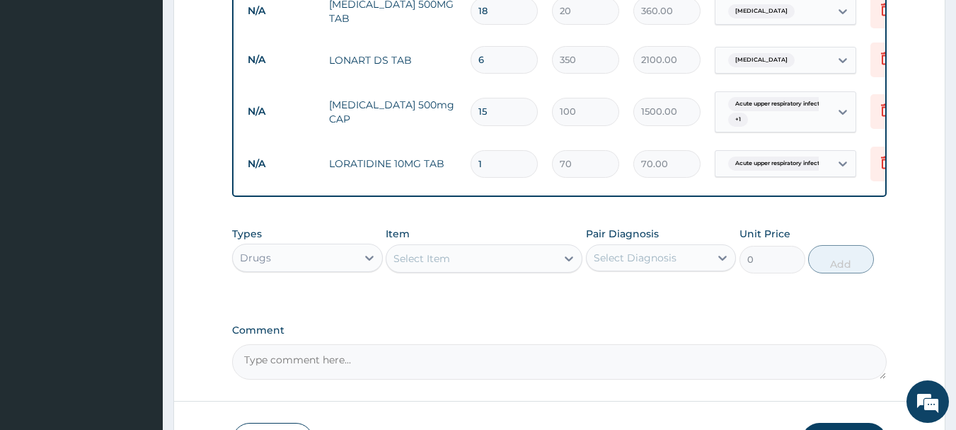
type input "0.00"
type input "5"
type input "350.00"
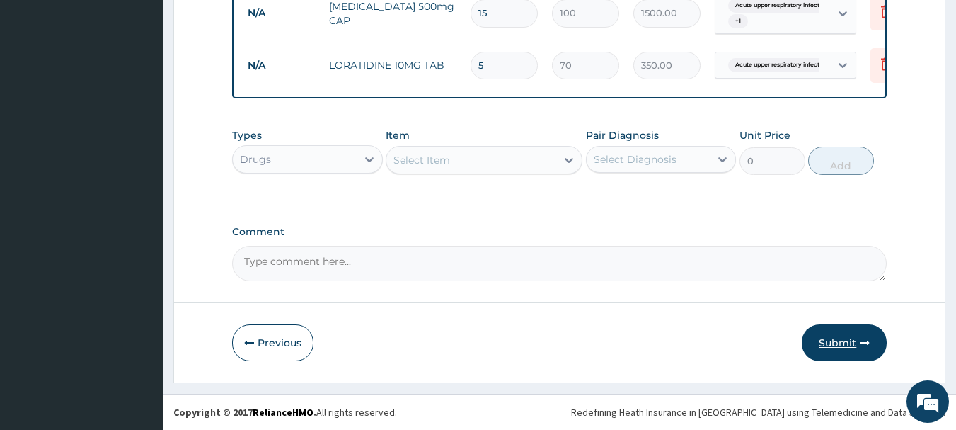
type input "5"
click at [839, 340] on button "Submit" at bounding box center [844, 342] width 85 height 37
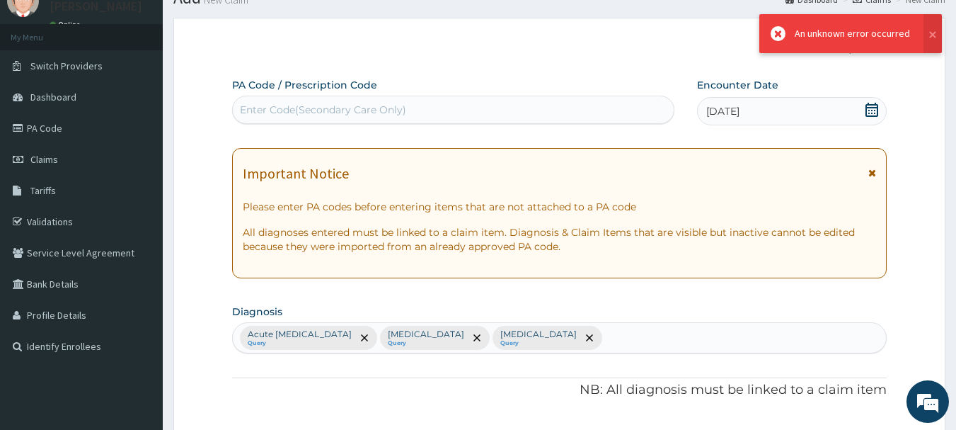
scroll to position [791, 0]
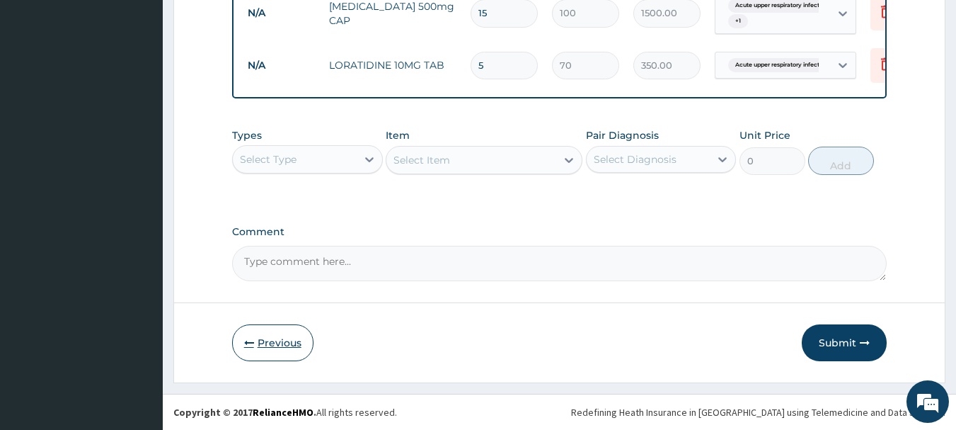
click at [284, 338] on button "Previous" at bounding box center [272, 342] width 81 height 37
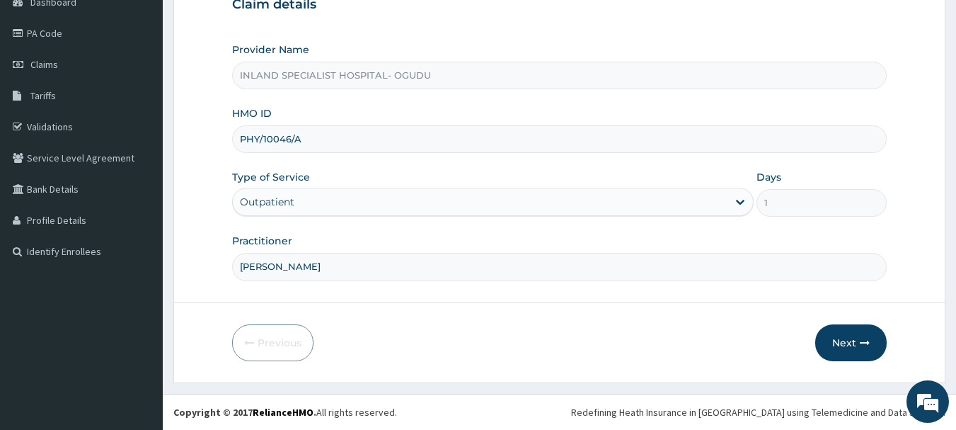
scroll to position [81, 0]
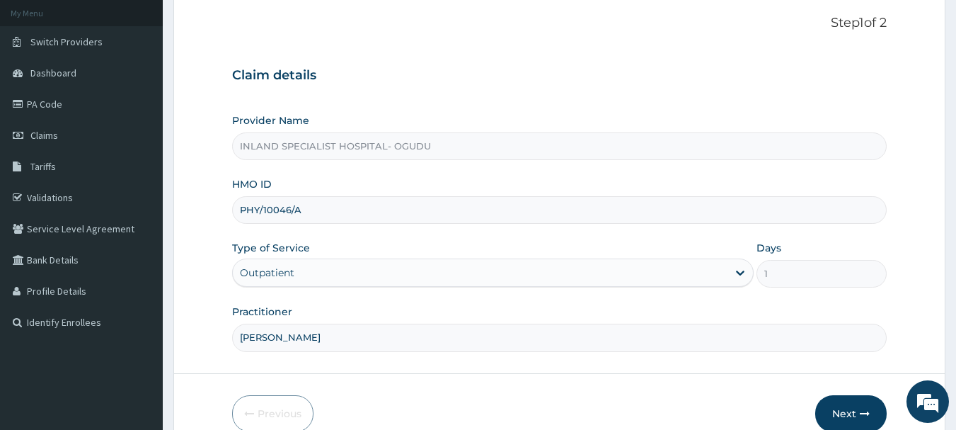
click at [241, 209] on input "PHY/10046/A" at bounding box center [559, 210] width 655 height 28
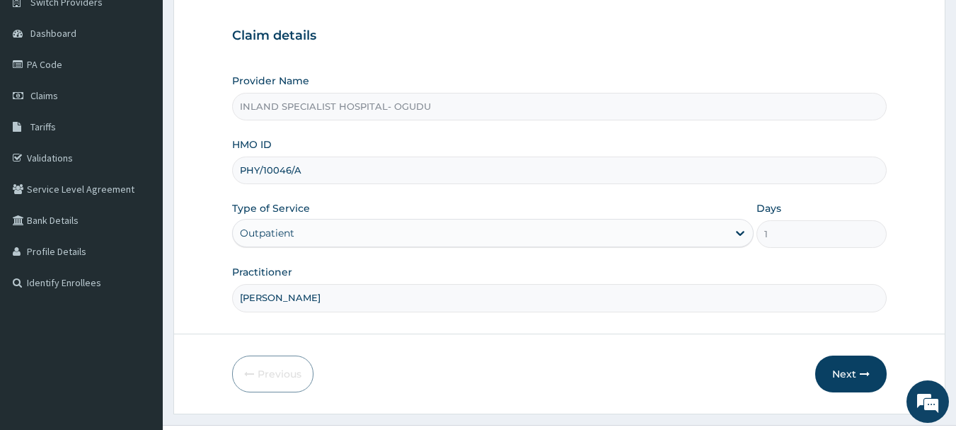
scroll to position [152, 0]
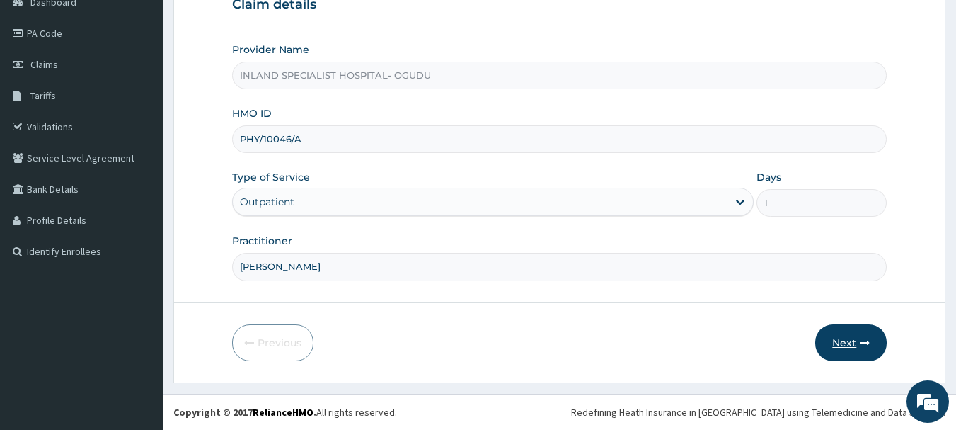
click at [832, 349] on button "Next" at bounding box center [850, 342] width 71 height 37
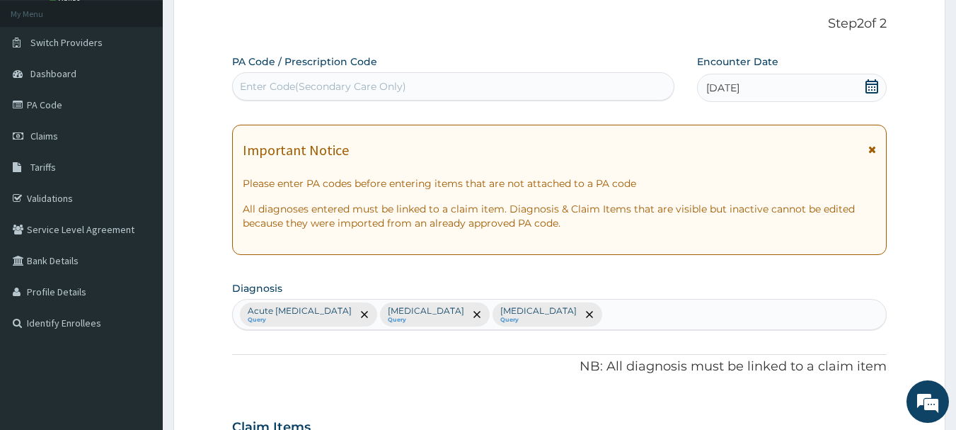
scroll to position [11, 0]
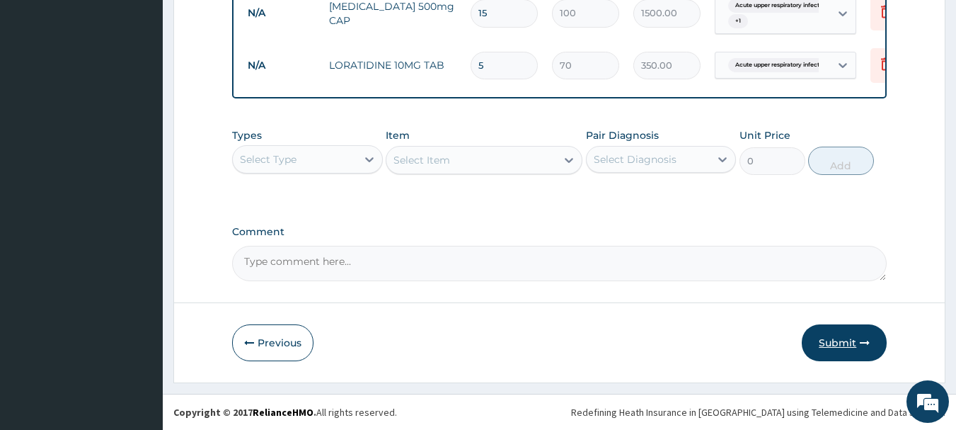
click at [834, 349] on button "Submit" at bounding box center [844, 342] width 85 height 37
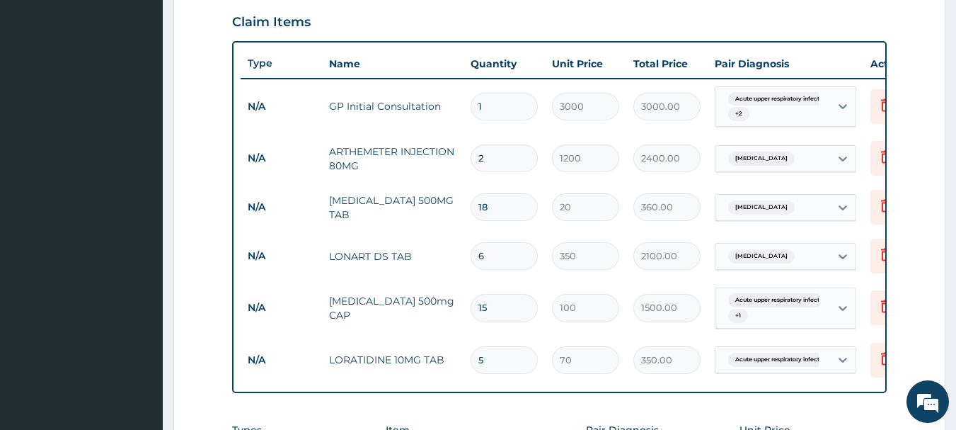
scroll to position [507, 0]
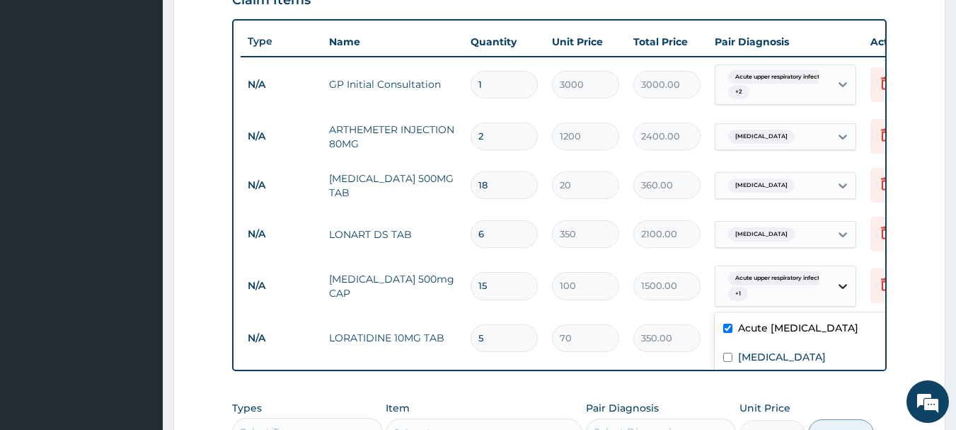
click at [837, 297] on div at bounding box center [842, 285] width 25 height 25
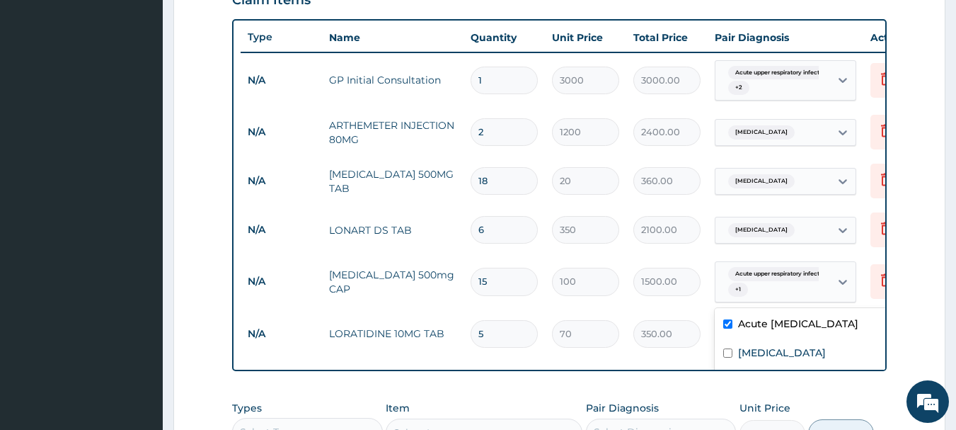
scroll to position [0, 0]
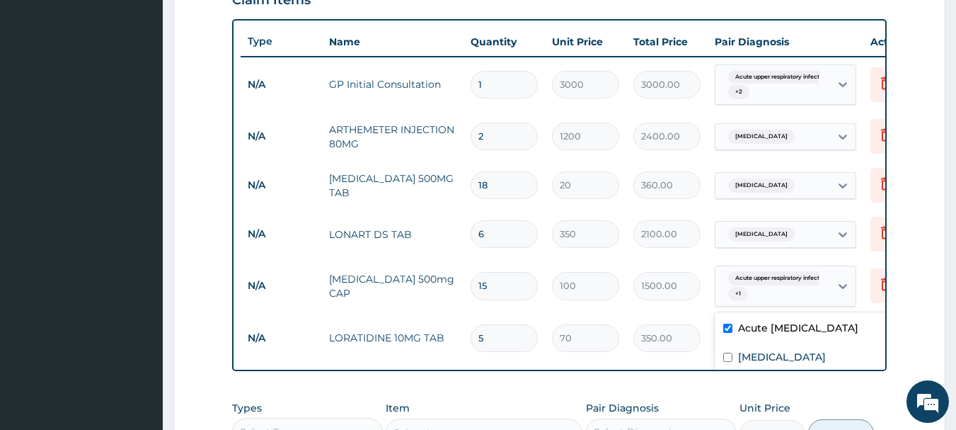
click at [812, 21] on div "Type Name Quantity Unit Price Total Price Pair Diagnosis Actions N/A GP Initial…" at bounding box center [559, 195] width 655 height 352
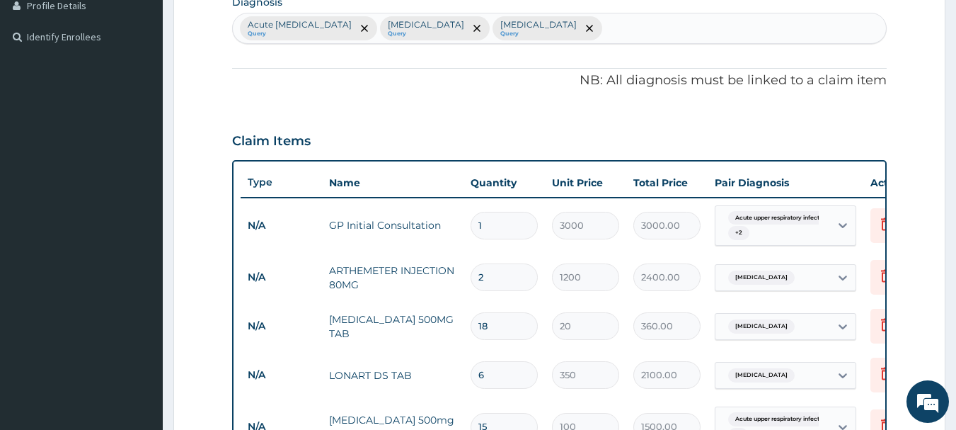
scroll to position [366, 0]
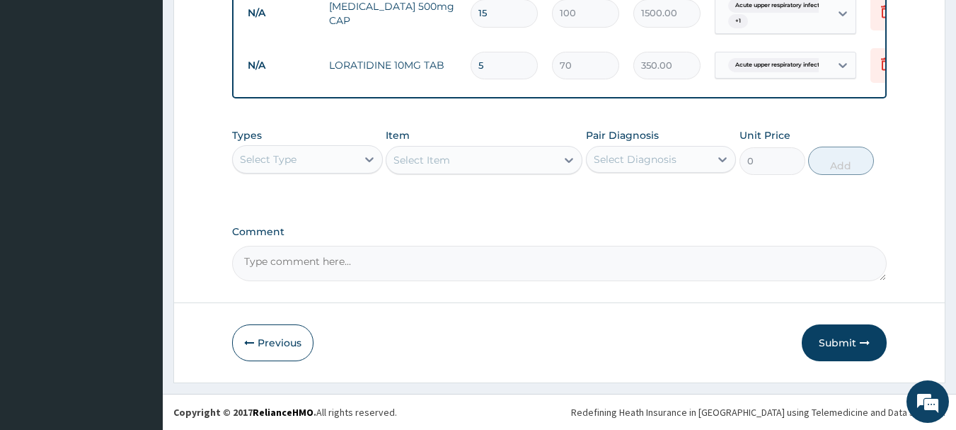
drag, startPoint x: 848, startPoint y: 351, endPoint x: 840, endPoint y: 350, distance: 7.8
click at [846, 351] on button "Submit" at bounding box center [844, 342] width 85 height 37
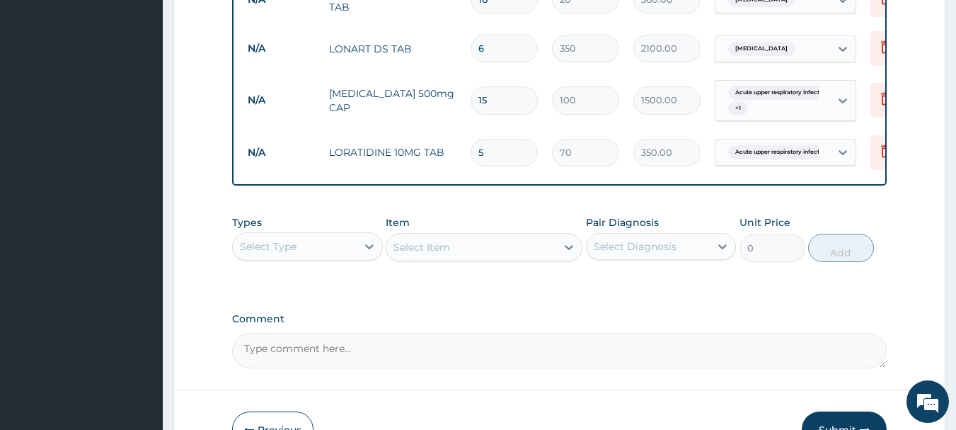
scroll to position [738, 0]
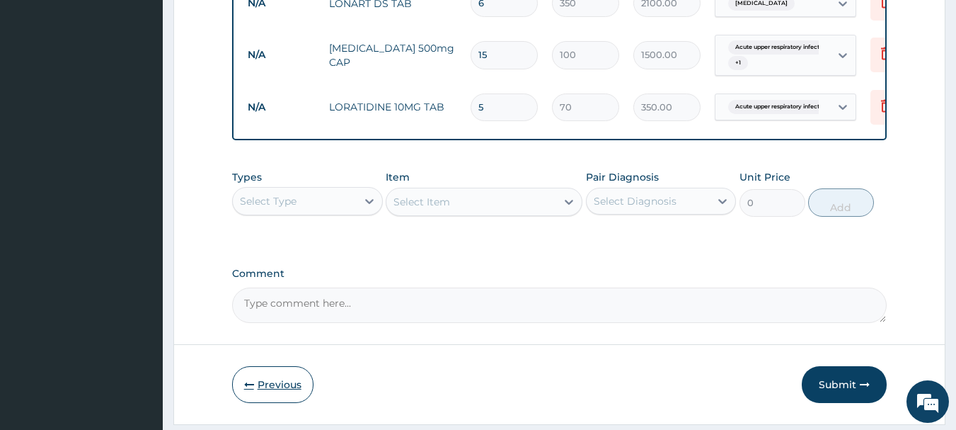
click at [292, 394] on button "Previous" at bounding box center [272, 384] width 81 height 37
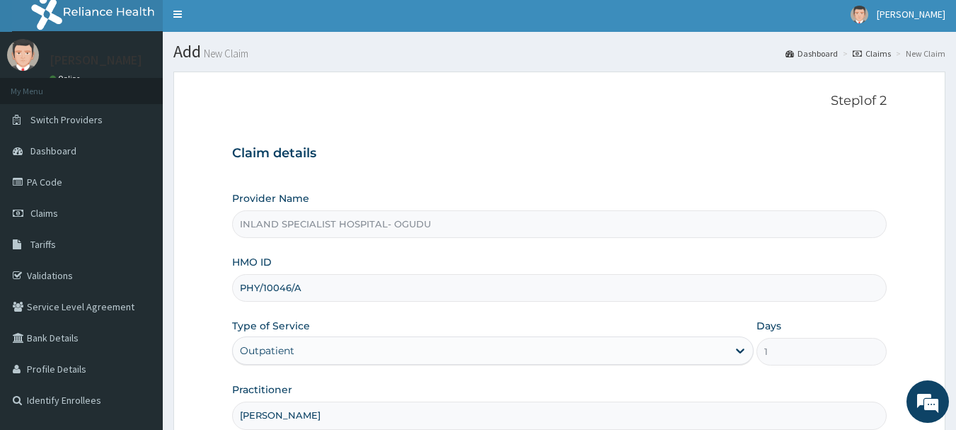
scroll to position [0, 0]
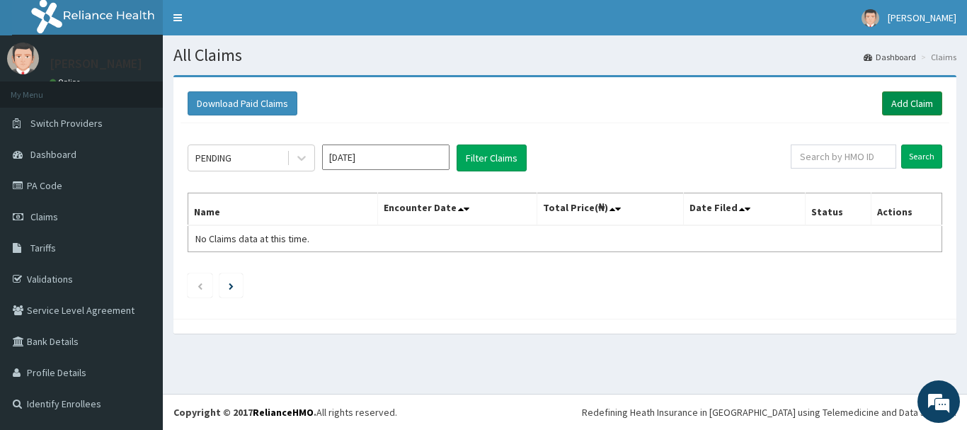
click at [900, 99] on link "Add Claim" at bounding box center [912, 103] width 60 height 24
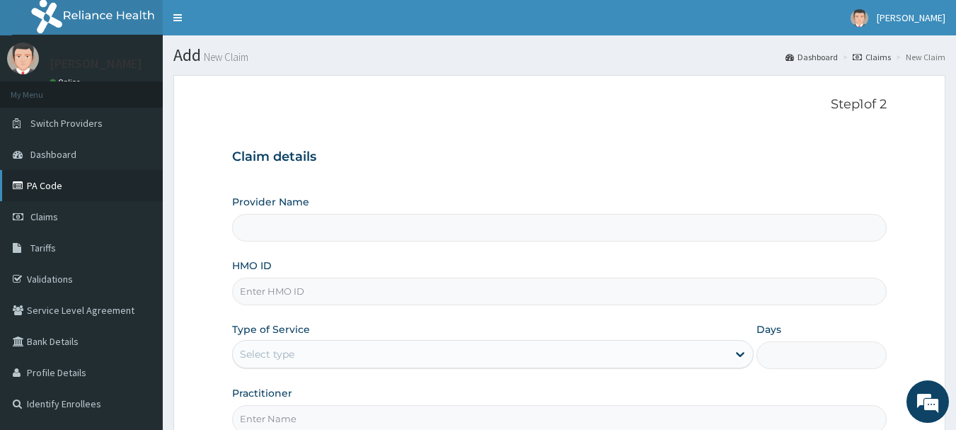
type input "INLAND SPECIALIST HOSPITAL- OGUDU"
click at [40, 215] on span "Claims" at bounding box center [44, 216] width 28 height 13
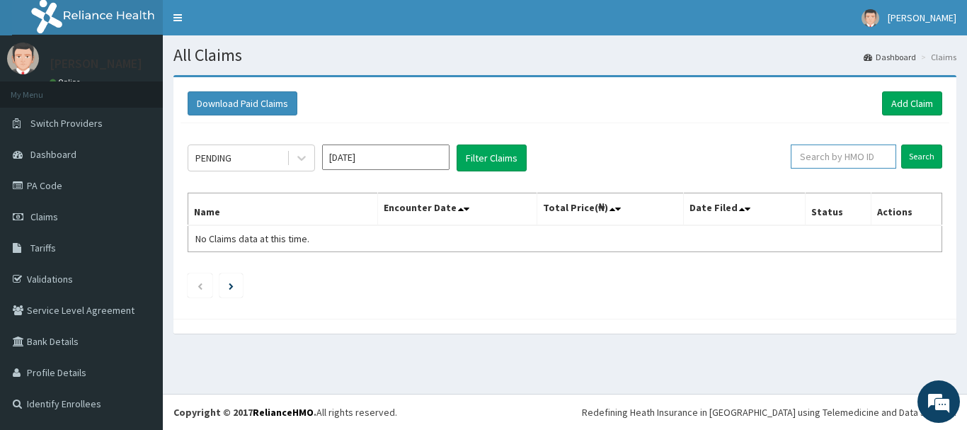
click at [849, 156] on input "text" at bounding box center [843, 156] width 105 height 24
drag, startPoint x: 922, startPoint y: 153, endPoint x: 843, endPoint y: 150, distance: 79.3
click at [920, 154] on input "Search" at bounding box center [921, 156] width 41 height 24
drag, startPoint x: 827, startPoint y: 164, endPoint x: 718, endPoint y: 158, distance: 109.9
click at [718, 158] on div "PENDING Aug 2025 Filter Claims JACK Search" at bounding box center [565, 157] width 754 height 27
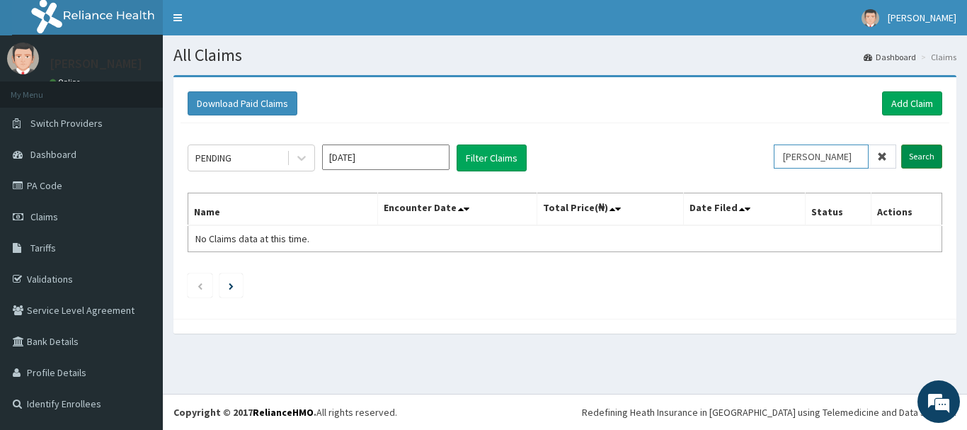
type input "THEODORE"
click at [919, 158] on input "Search" at bounding box center [921, 156] width 41 height 24
click at [402, 157] on input "Aug 2025" at bounding box center [385, 156] width 127 height 25
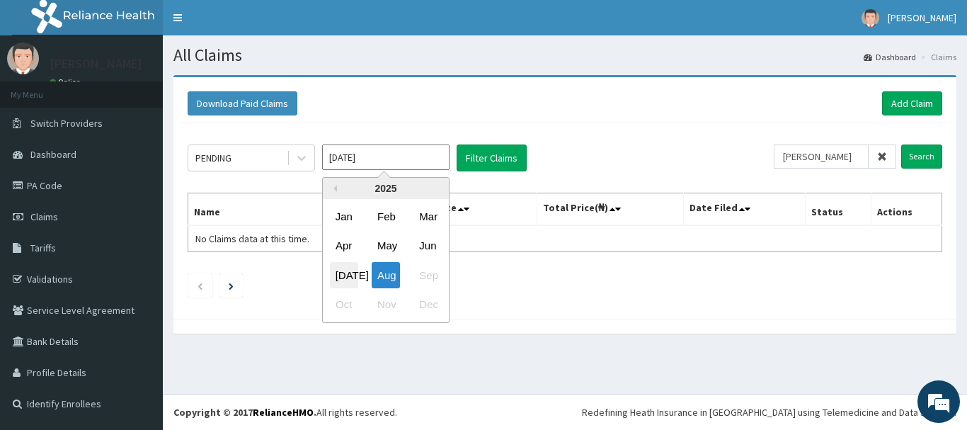
click at [337, 272] on div "Jul" at bounding box center [344, 275] width 28 height 26
type input "Jul 2025"
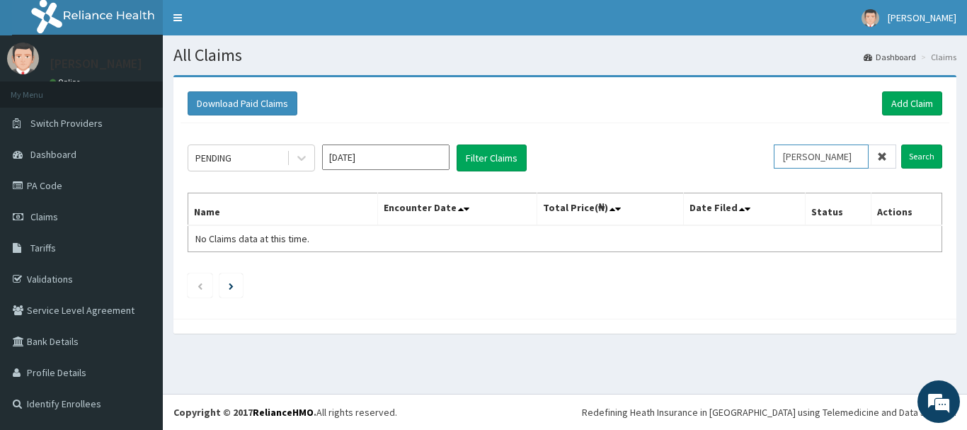
click at [844, 157] on input "THEODORE" at bounding box center [821, 156] width 95 height 24
click at [924, 155] on input "Search" at bounding box center [921, 156] width 41 height 24
click at [304, 156] on icon at bounding box center [301, 158] width 14 height 14
click at [377, 113] on div "Download Paid Claims Add Claim" at bounding box center [565, 103] width 754 height 24
drag, startPoint x: 846, startPoint y: 154, endPoint x: 737, endPoint y: 158, distance: 109.1
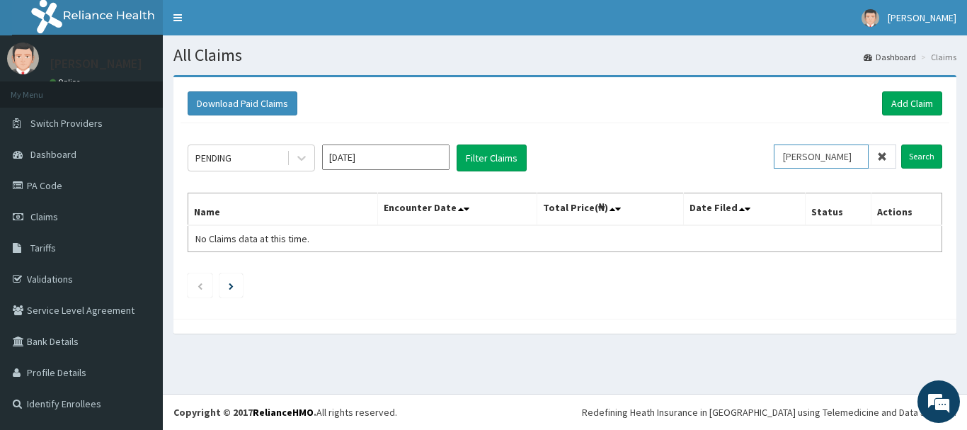
click at [737, 158] on div "PENDING Jul 2025 Filter Claims THEODORE Search" at bounding box center [565, 157] width 754 height 27
type input "BENNETH"
click at [921, 155] on input "Search" at bounding box center [921, 156] width 41 height 24
click at [54, 219] on span "Claims" at bounding box center [44, 216] width 28 height 13
click at [50, 153] on span "Dashboard" at bounding box center [53, 154] width 46 height 13
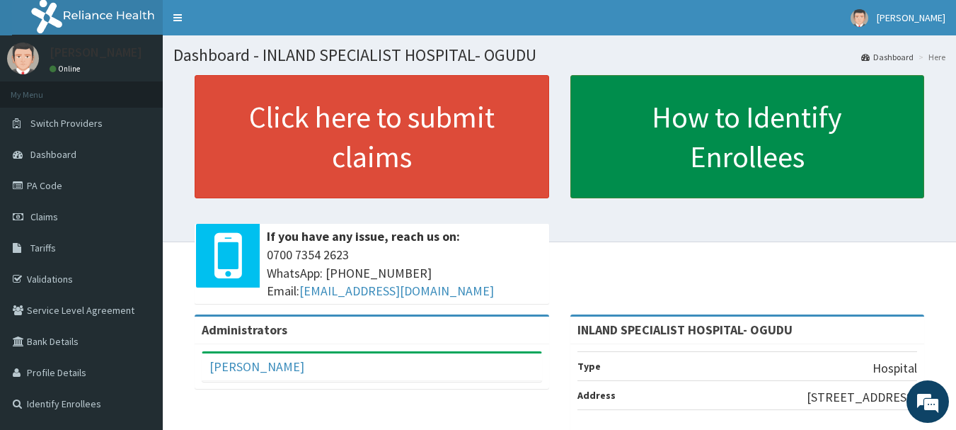
click at [707, 155] on link "How to Identify Enrollees" at bounding box center [747, 136] width 355 height 123
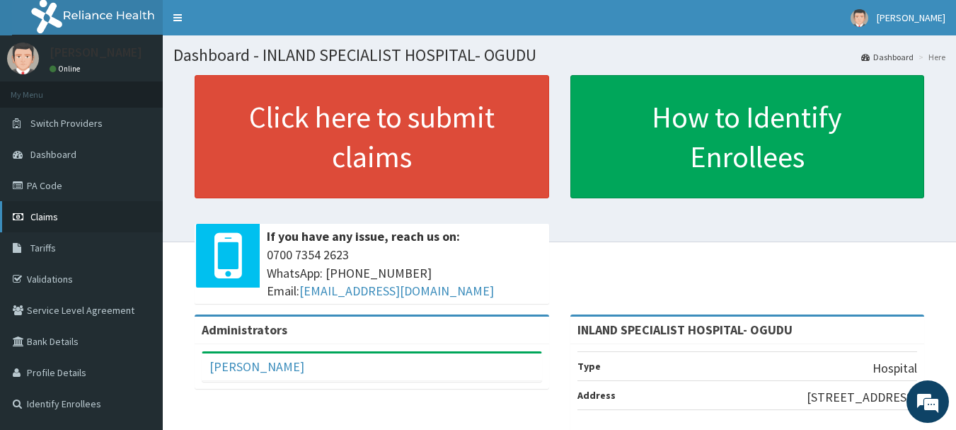
click at [40, 215] on span "Claims" at bounding box center [44, 216] width 28 height 13
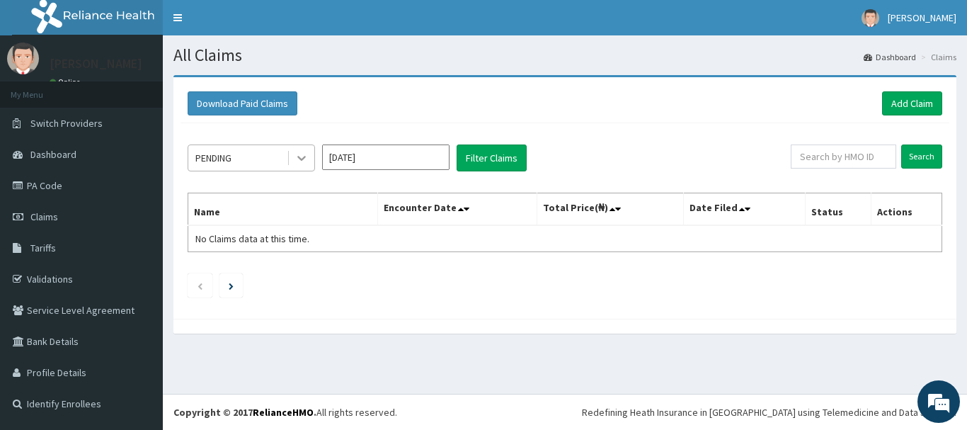
click at [297, 151] on icon at bounding box center [301, 158] width 14 height 14
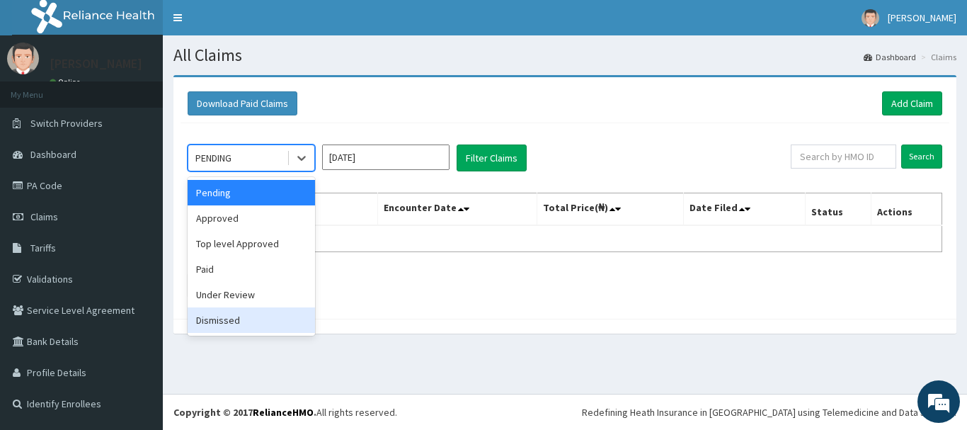
click at [230, 325] on div "Dismissed" at bounding box center [251, 319] width 127 height 25
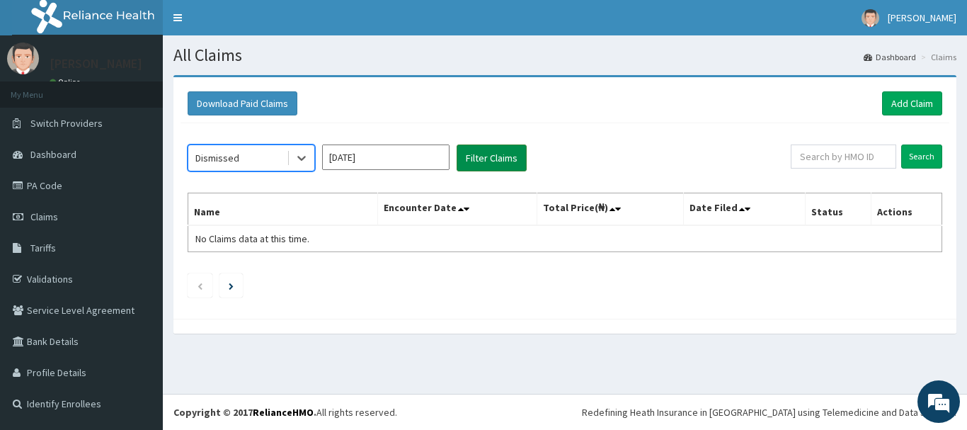
click at [483, 159] on button "Filter Claims" at bounding box center [492, 157] width 70 height 27
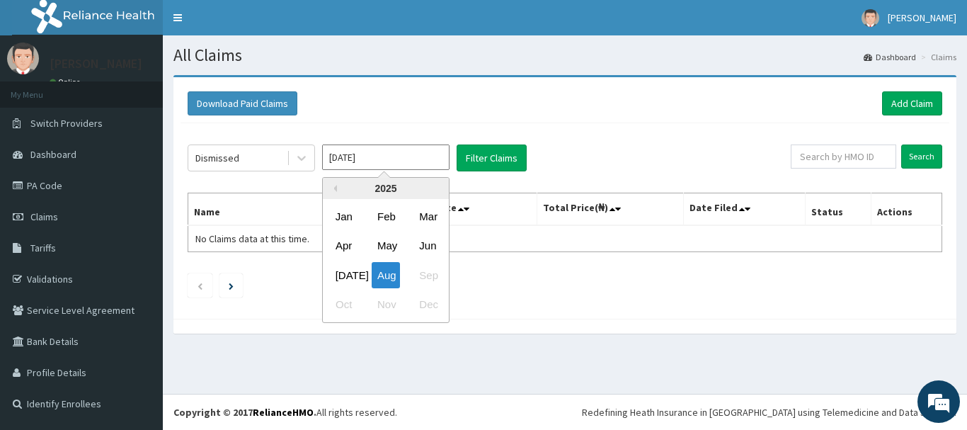
click at [399, 167] on input "Aug 2025" at bounding box center [385, 156] width 127 height 25
click at [348, 268] on div "Jul" at bounding box center [344, 275] width 28 height 26
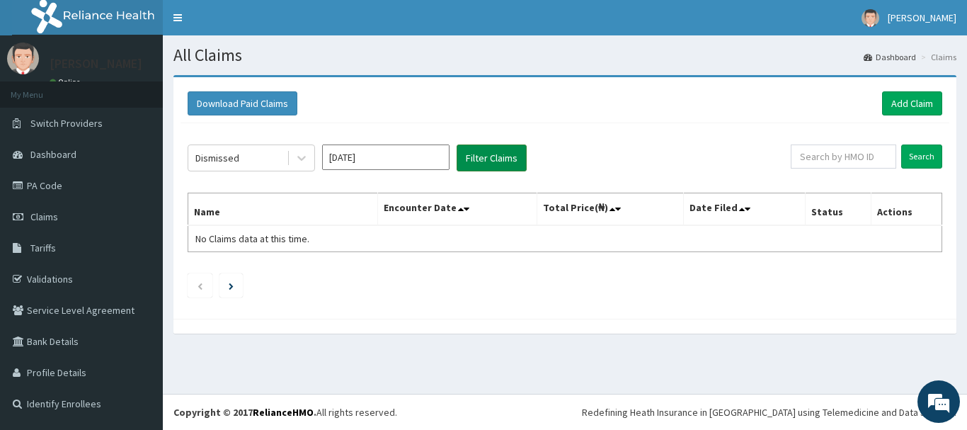
click at [485, 161] on button "Filter Claims" at bounding box center [492, 157] width 70 height 27
click at [304, 157] on icon at bounding box center [301, 158] width 8 height 5
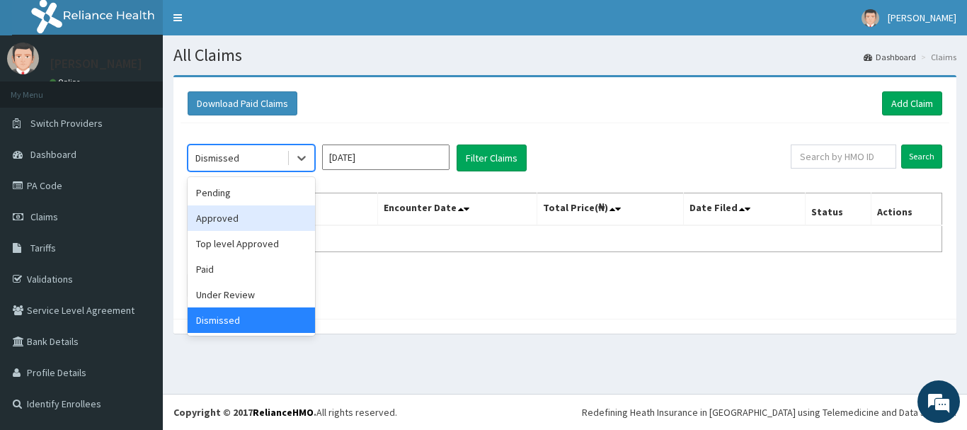
click at [251, 220] on div "Approved" at bounding box center [251, 217] width 127 height 25
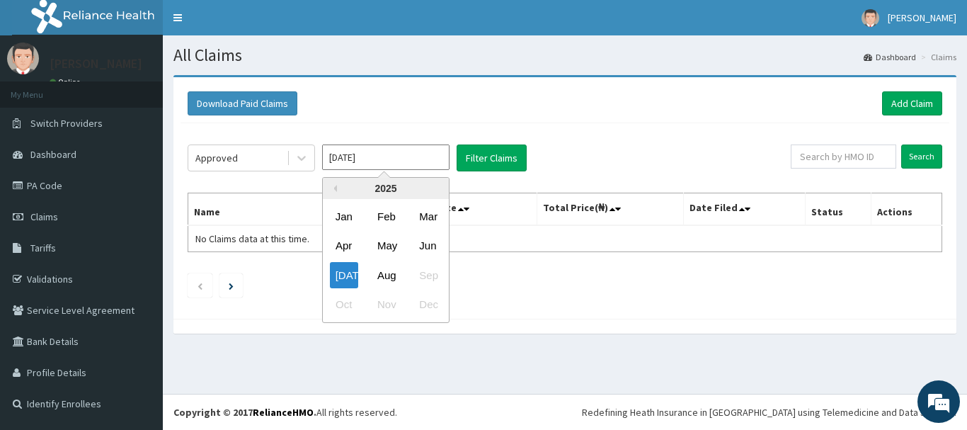
click at [372, 163] on input "Jul 2025" at bounding box center [385, 156] width 127 height 25
click at [430, 241] on div "Jun" at bounding box center [427, 246] width 28 height 26
type input "Jun 2025"
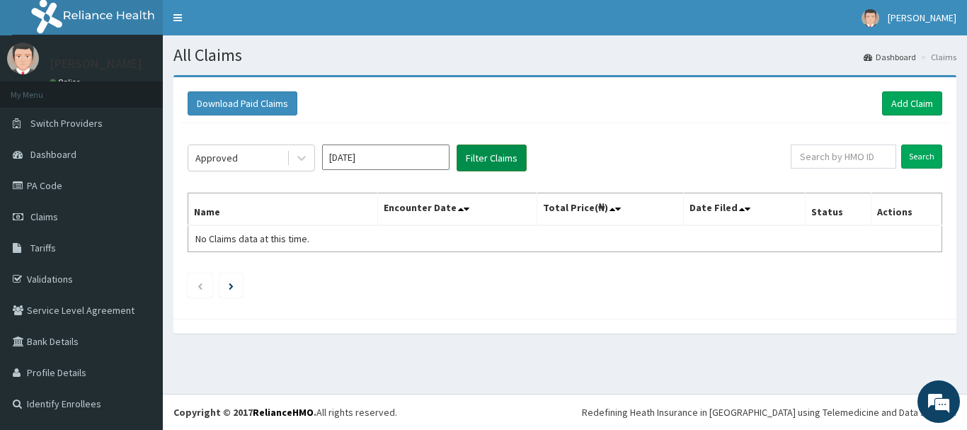
click at [473, 156] on button "Filter Claims" at bounding box center [492, 157] width 70 height 27
click at [942, 60] on li "Claims" at bounding box center [936, 57] width 39 height 12
click at [897, 56] on link "Dashboard" at bounding box center [889, 57] width 52 height 12
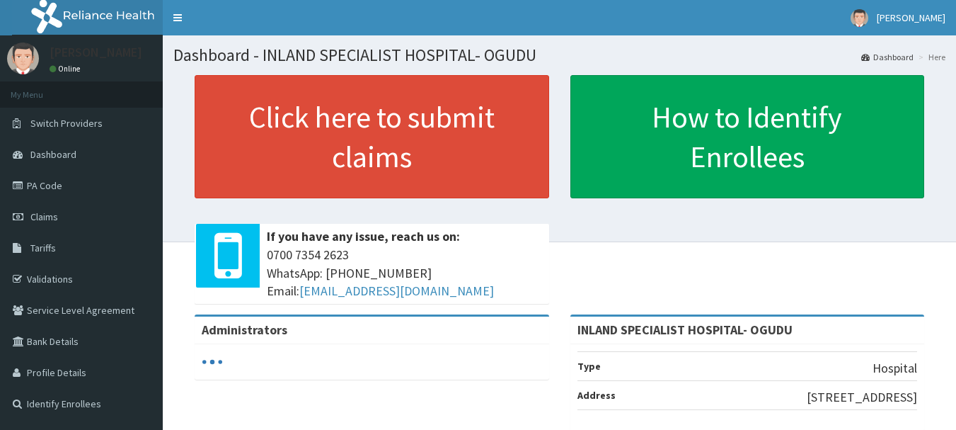
click at [938, 57] on li "Here" at bounding box center [930, 57] width 30 height 12
click at [39, 209] on link "Claims" at bounding box center [81, 216] width 163 height 31
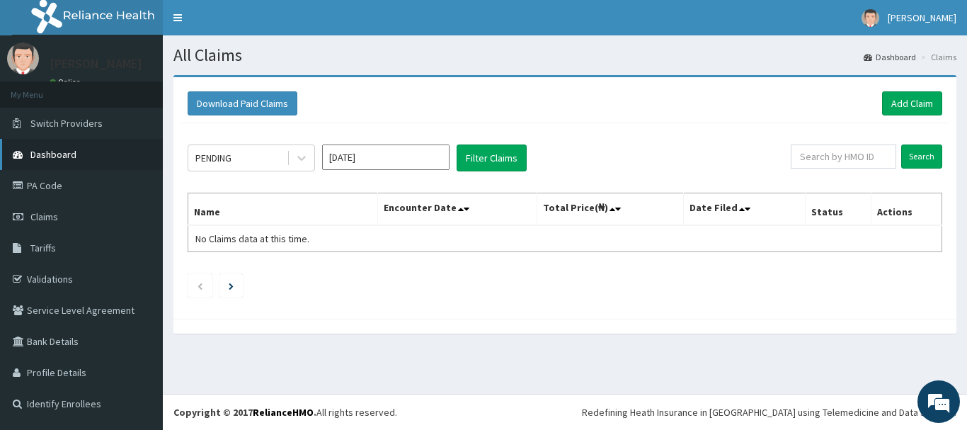
click at [57, 157] on span "Dashboard" at bounding box center [53, 154] width 46 height 13
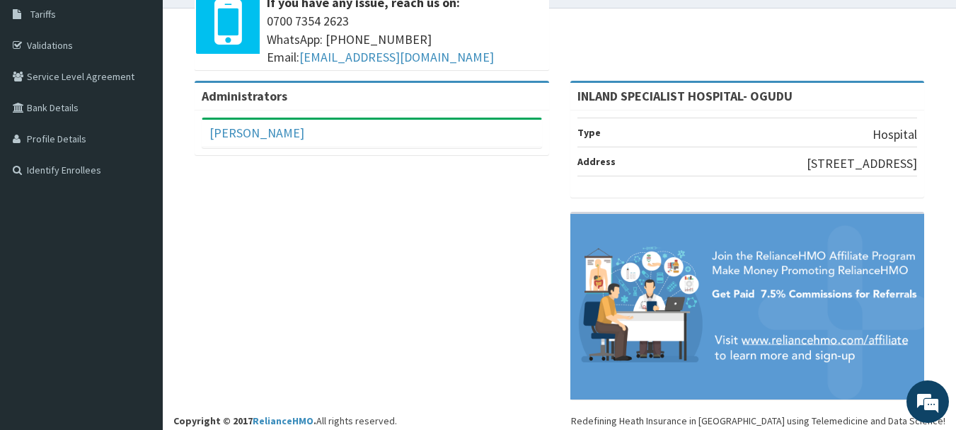
scroll to position [242, 0]
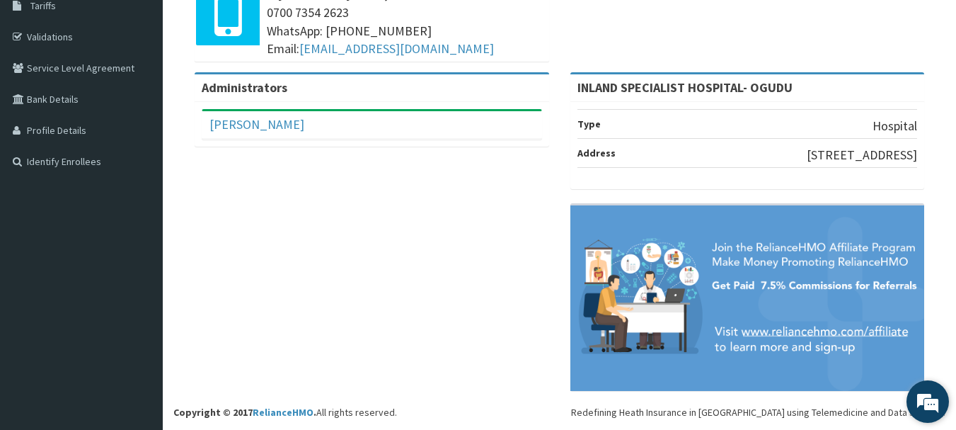
click at [930, 404] on em at bounding box center [928, 401] width 38 height 38
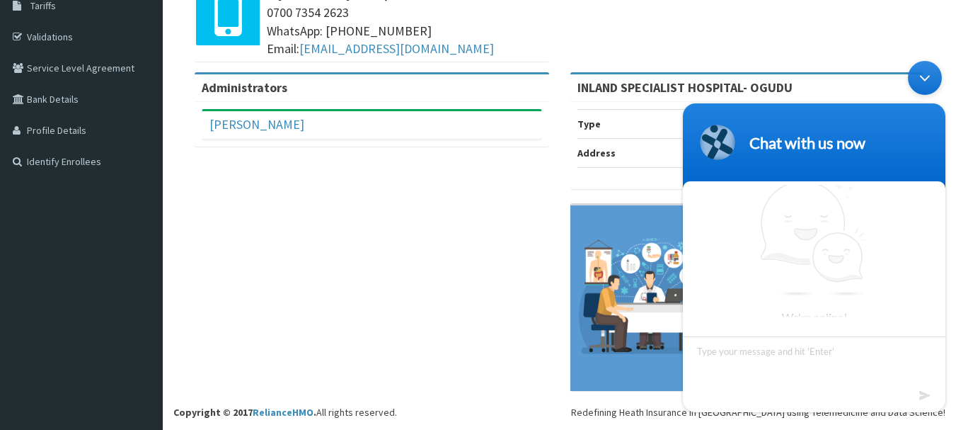
scroll to position [5, 0]
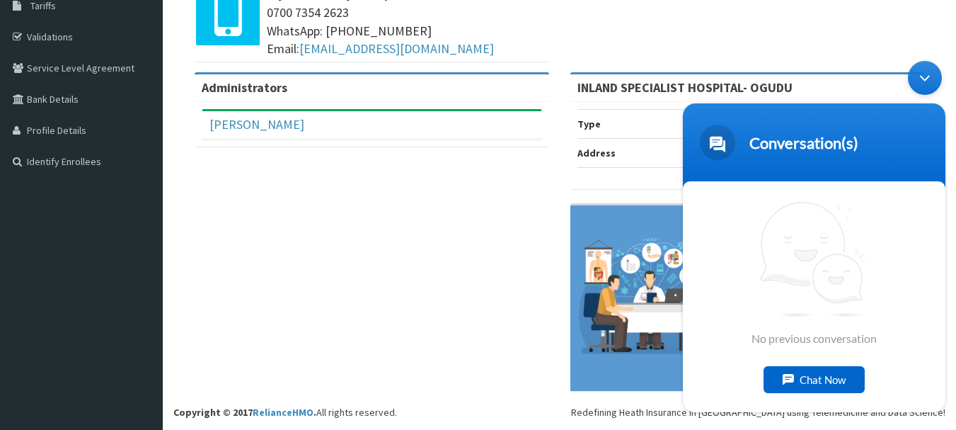
click at [818, 377] on div "Chat Now" at bounding box center [814, 379] width 101 height 27
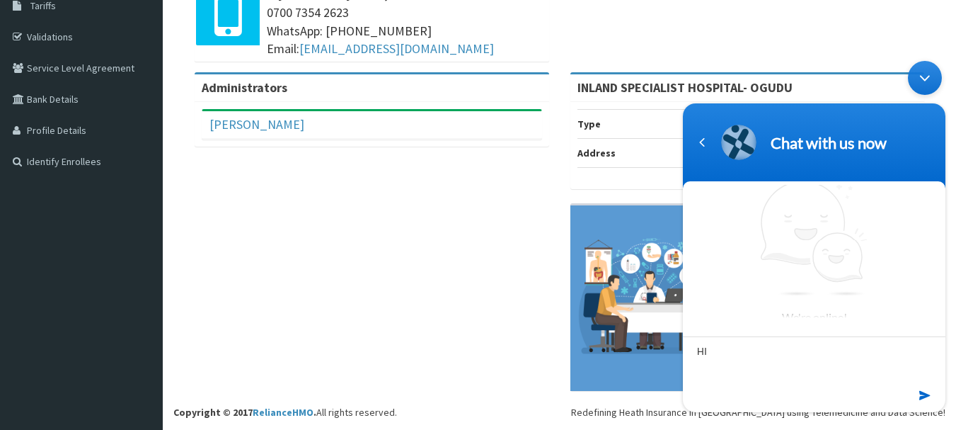
type textarea "HI"
click at [926, 394] on em at bounding box center [925, 395] width 13 height 19
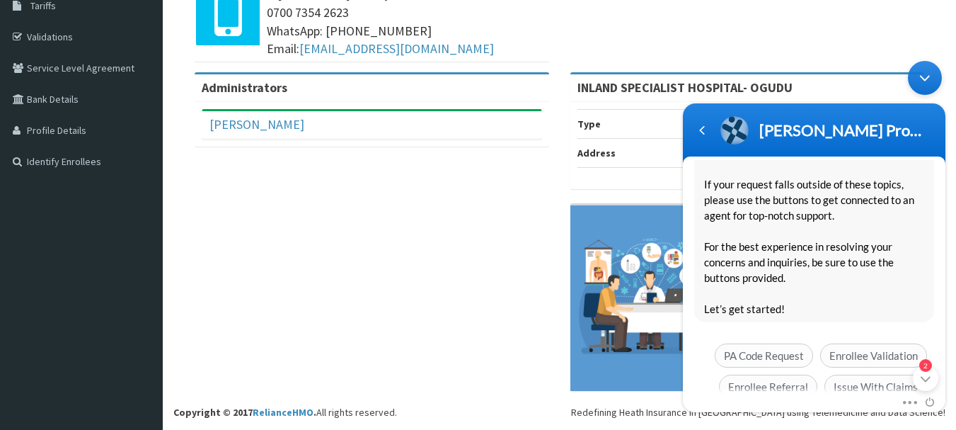
scroll to position [259, 0]
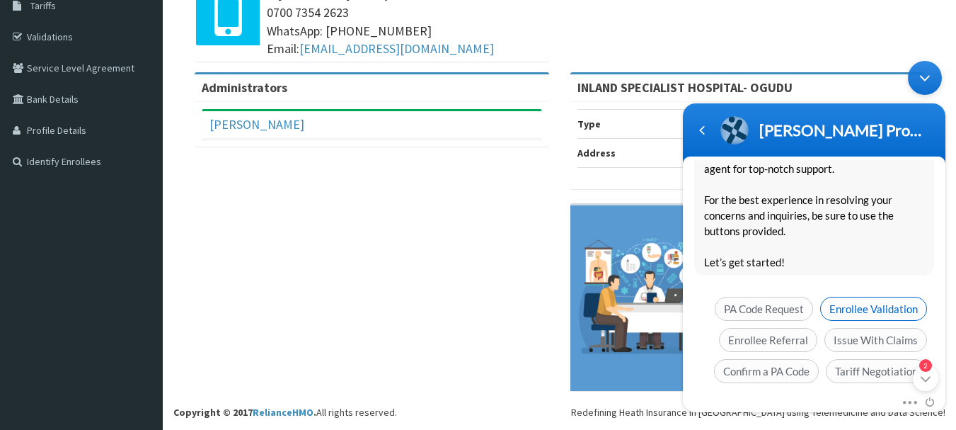
click at [876, 297] on span "Enrollee Validation" at bounding box center [873, 309] width 107 height 24
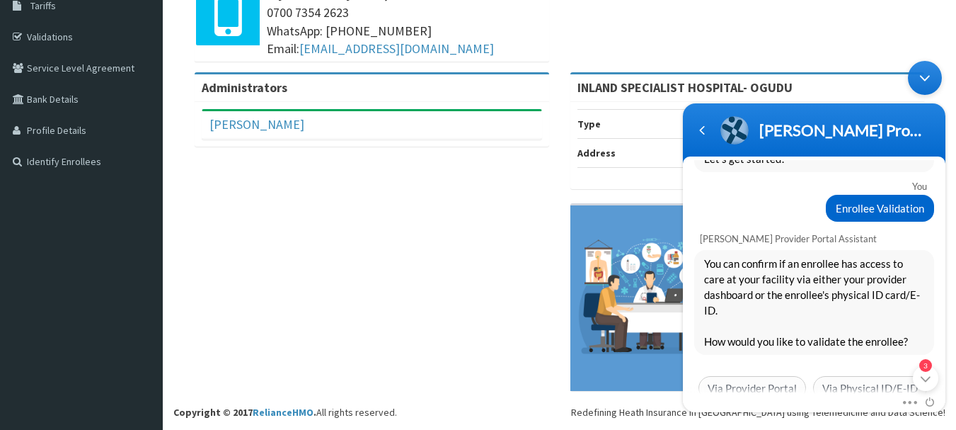
scroll to position [379, 0]
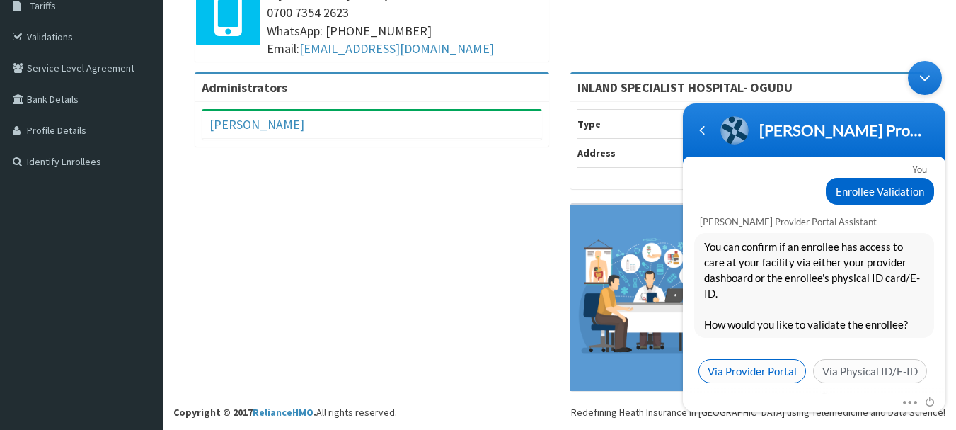
click at [772, 359] on span "Via Provider Portal" at bounding box center [753, 371] width 108 height 24
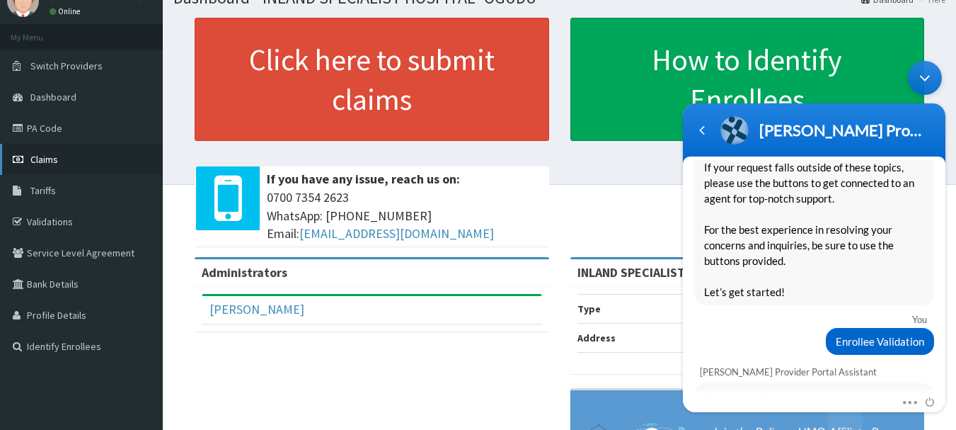
scroll to position [30, 0]
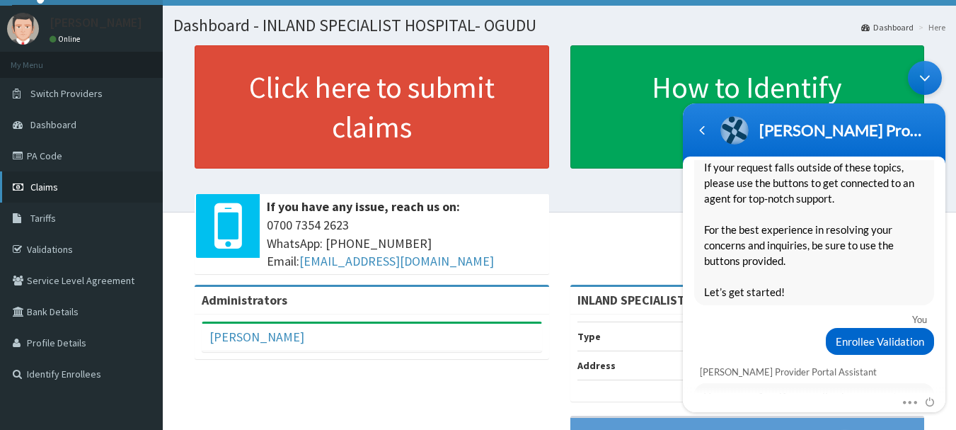
click at [41, 187] on span "Claims" at bounding box center [44, 186] width 28 height 13
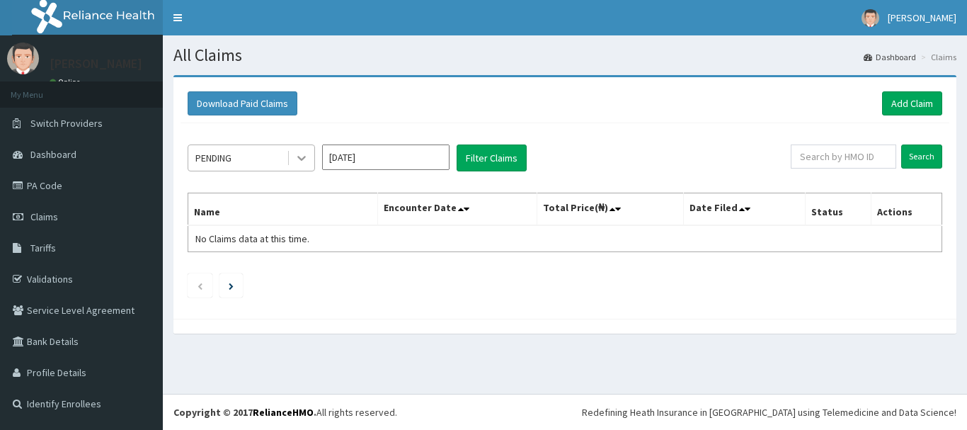
click at [302, 165] on icon at bounding box center [301, 158] width 14 height 14
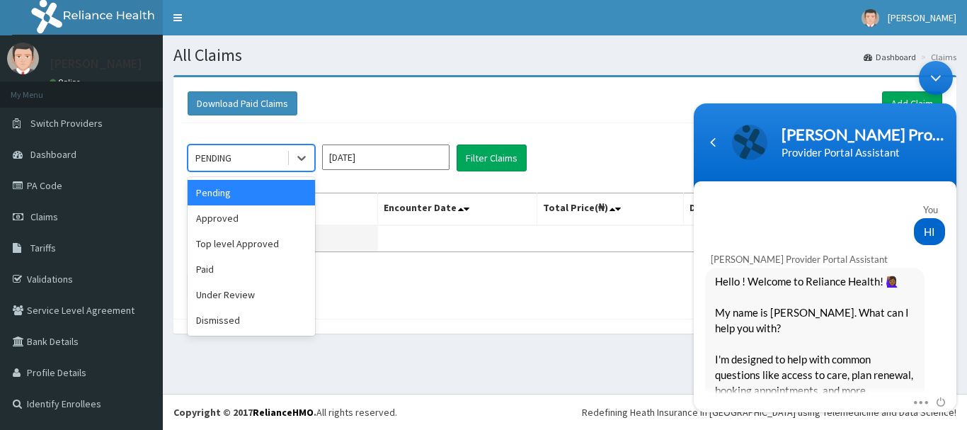
scroll to position [982, 0]
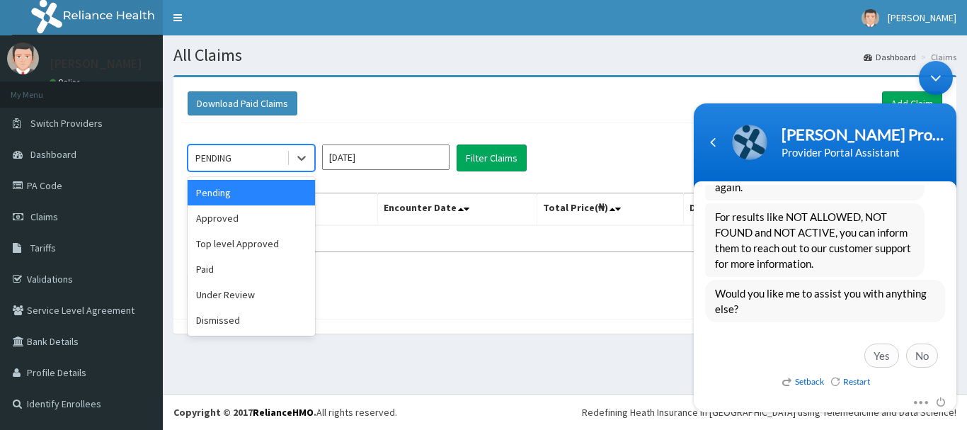
click at [623, 349] on section "Download Paid Claims Add Claim × Note you can only download claims within a max…" at bounding box center [565, 211] width 804 height 294
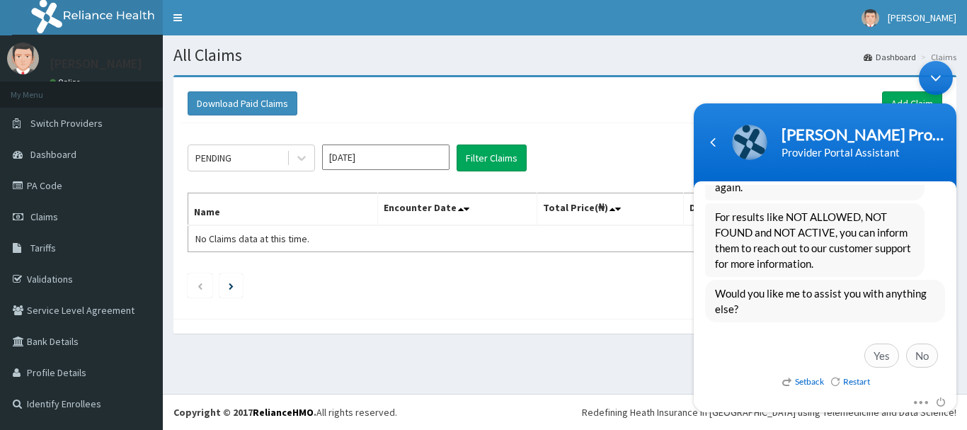
click at [514, 248] on table "Name Encounter Date Total Price(₦) Date Filed Status Actions No Claims data at …" at bounding box center [565, 222] width 754 height 59
click at [561, 117] on div "Download Paid Claims Add Claim" at bounding box center [564, 103] width 769 height 39
click at [717, 139] on div "Navigation go back" at bounding box center [712, 142] width 21 height 21
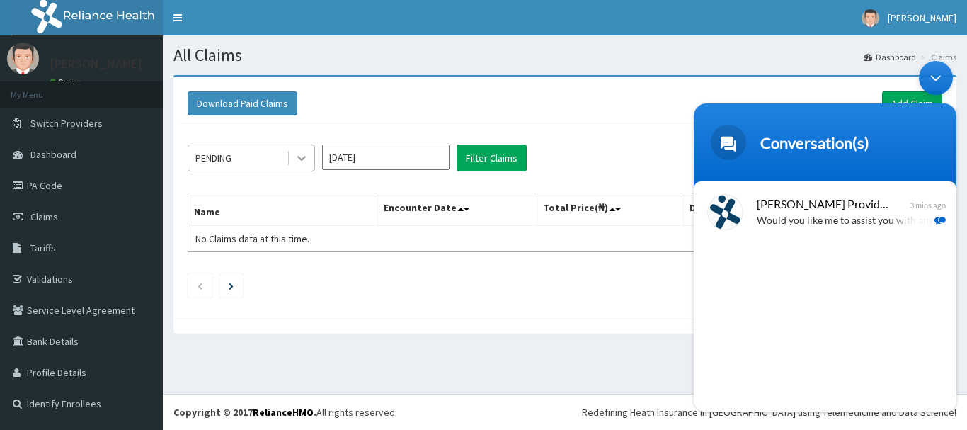
click at [302, 155] on icon at bounding box center [301, 158] width 14 height 14
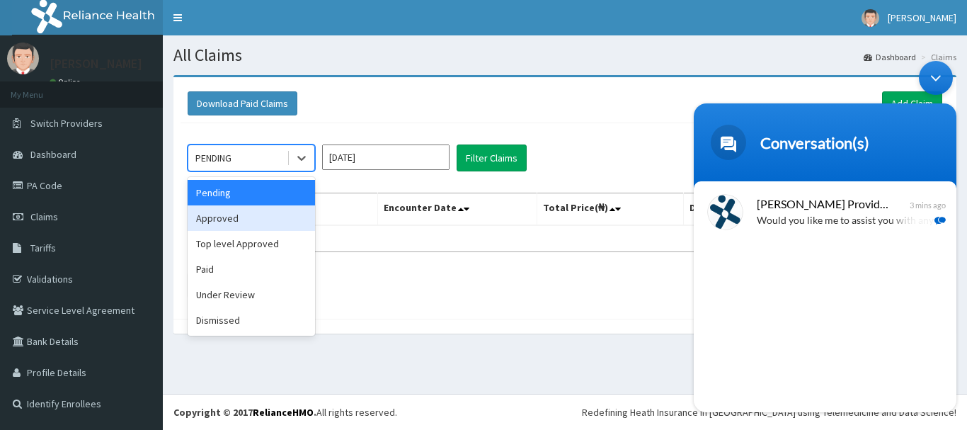
click at [253, 216] on div "Approved" at bounding box center [251, 217] width 127 height 25
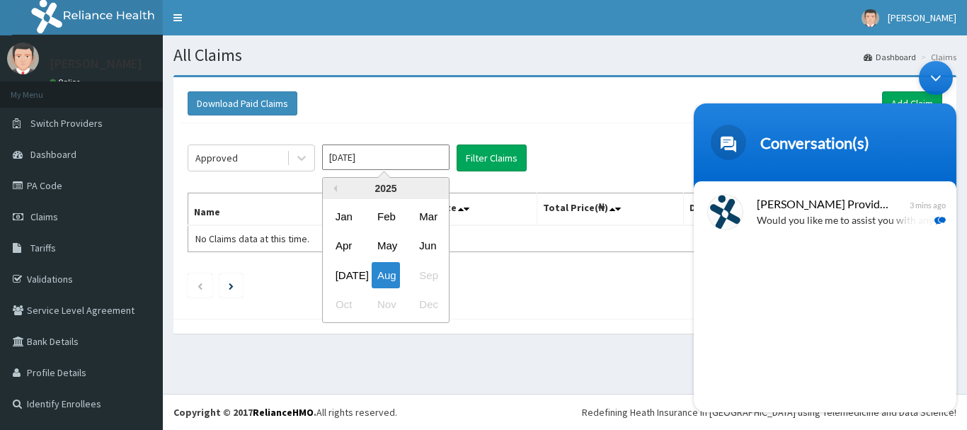
click at [410, 156] on input "[DATE]" at bounding box center [385, 156] width 127 height 25
click at [425, 242] on div "Jun" at bounding box center [427, 246] width 28 height 26
type input "[DATE]"
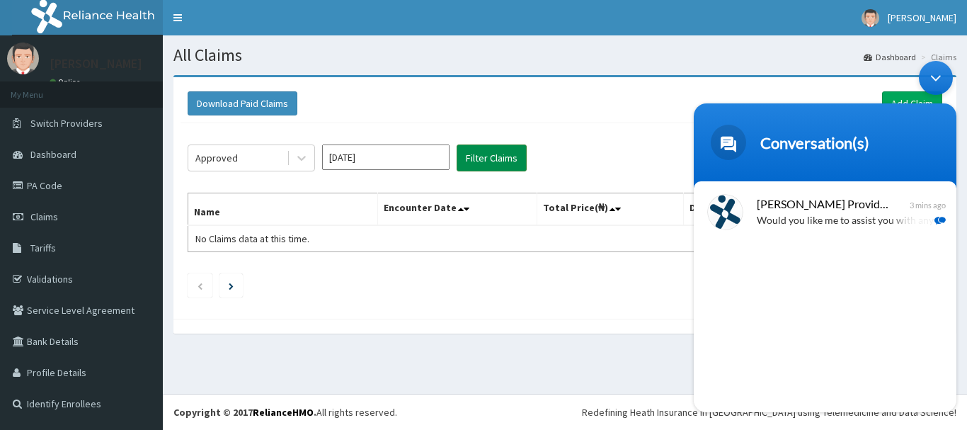
click at [482, 159] on button "Filter Claims" at bounding box center [492, 157] width 70 height 27
click at [929, 71] on div "Minimize live chat window" at bounding box center [936, 78] width 34 height 34
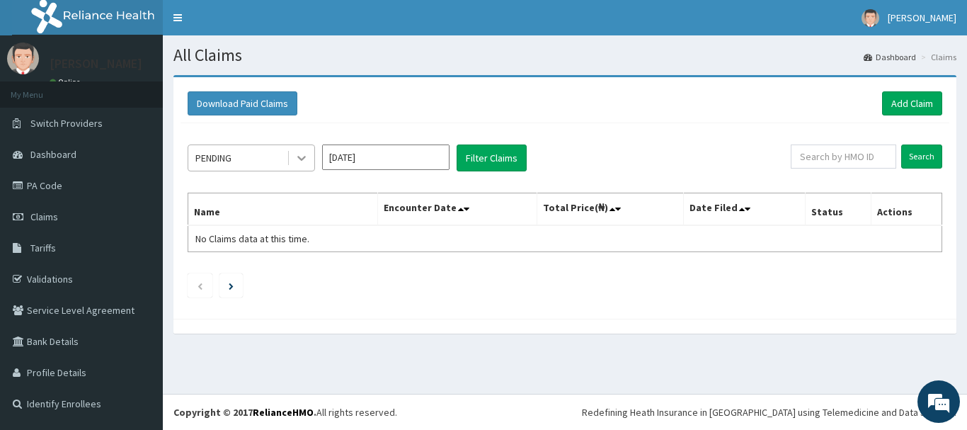
click at [300, 158] on icon at bounding box center [301, 158] width 8 height 5
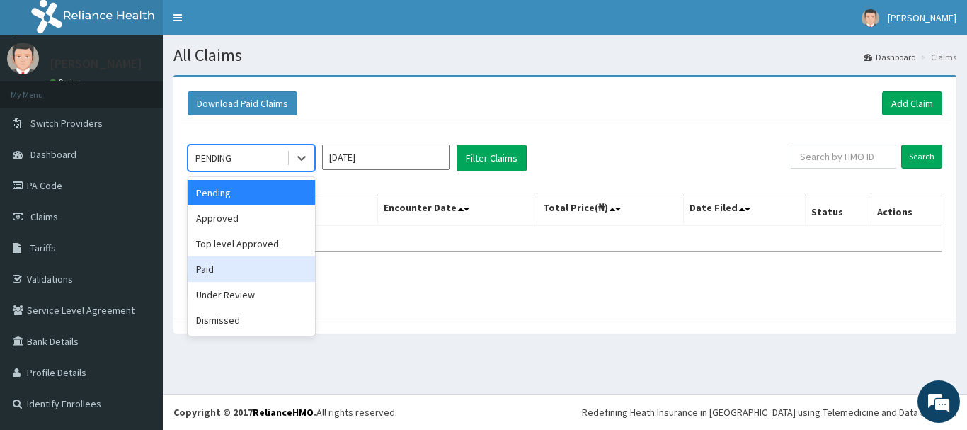
click at [216, 274] on div "Paid" at bounding box center [251, 268] width 127 height 25
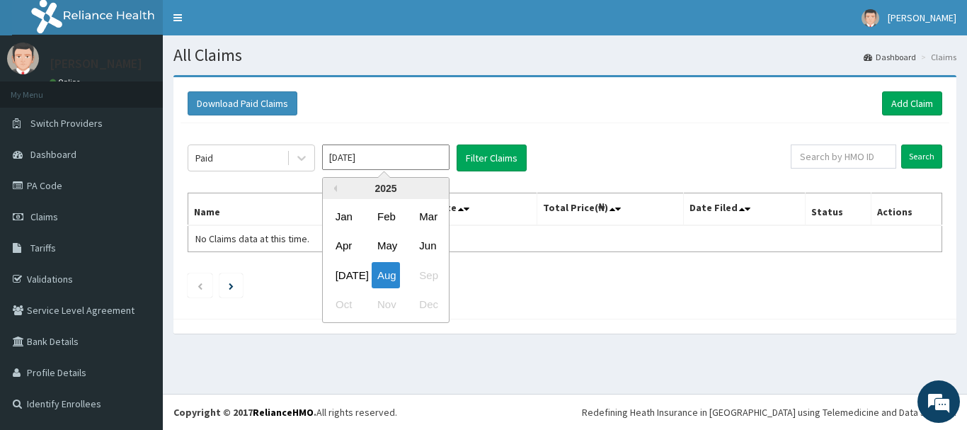
click at [416, 167] on input "Aug 2025" at bounding box center [385, 156] width 127 height 25
click at [432, 246] on div "Jun" at bounding box center [427, 246] width 28 height 26
type input "Jun 2025"
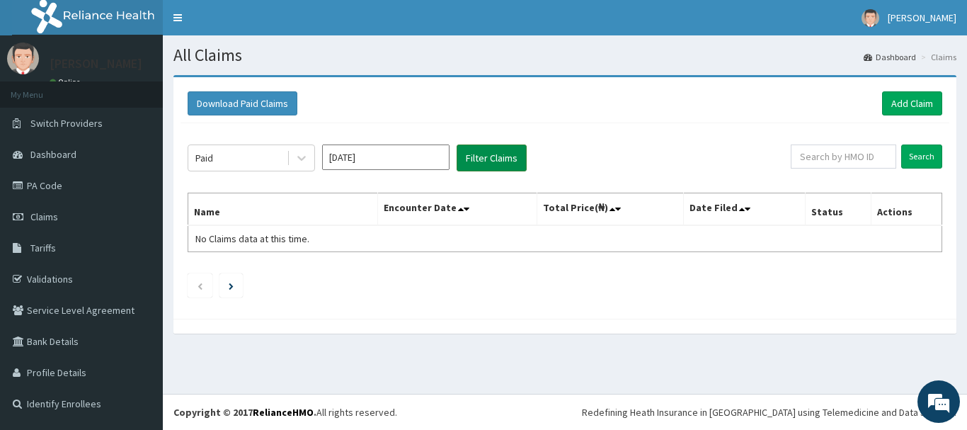
click at [505, 160] on button "Filter Claims" at bounding box center [492, 157] width 70 height 27
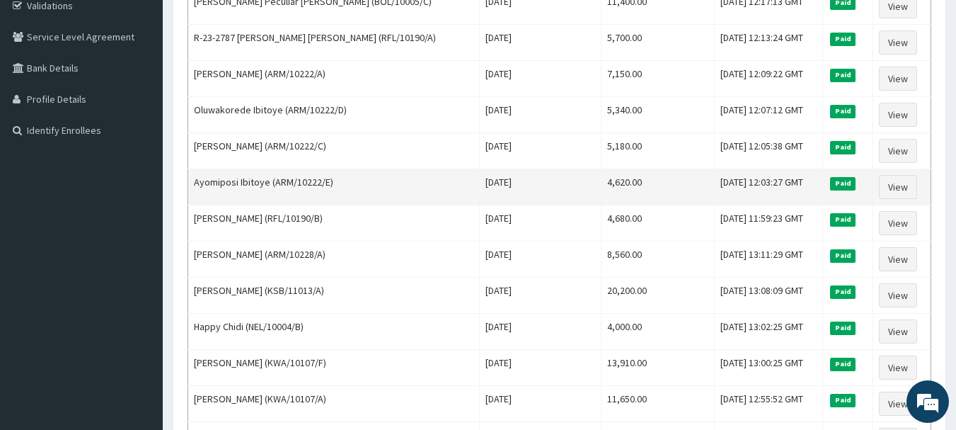
scroll to position [71, 0]
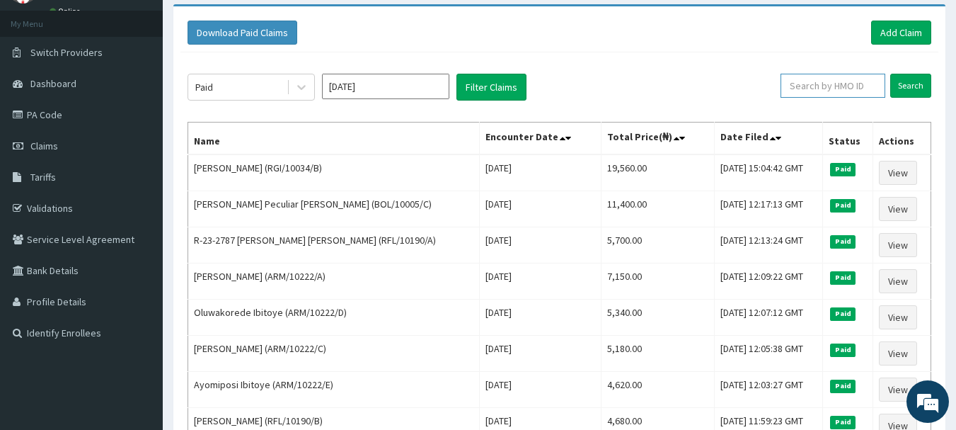
click at [815, 89] on input "text" at bounding box center [833, 86] width 105 height 24
paste input "PHY/10046/A"
type input "PHY/10046/A"
click at [922, 85] on input "Search" at bounding box center [910, 86] width 41 height 24
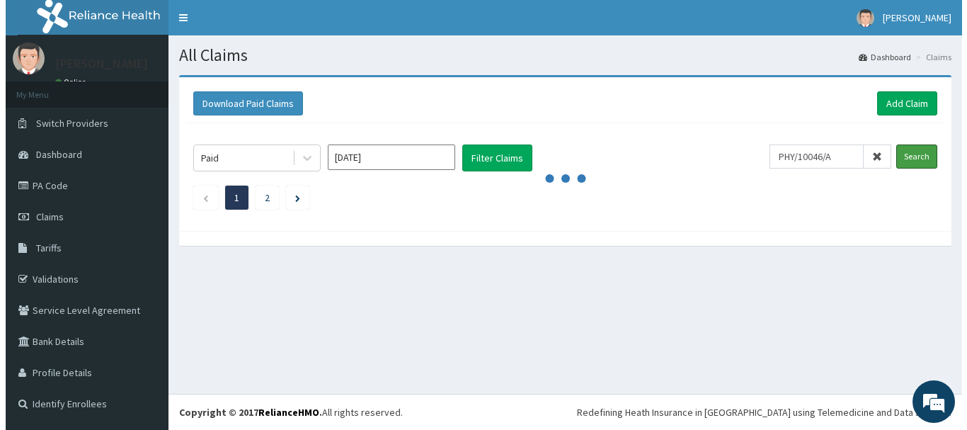
scroll to position [0, 0]
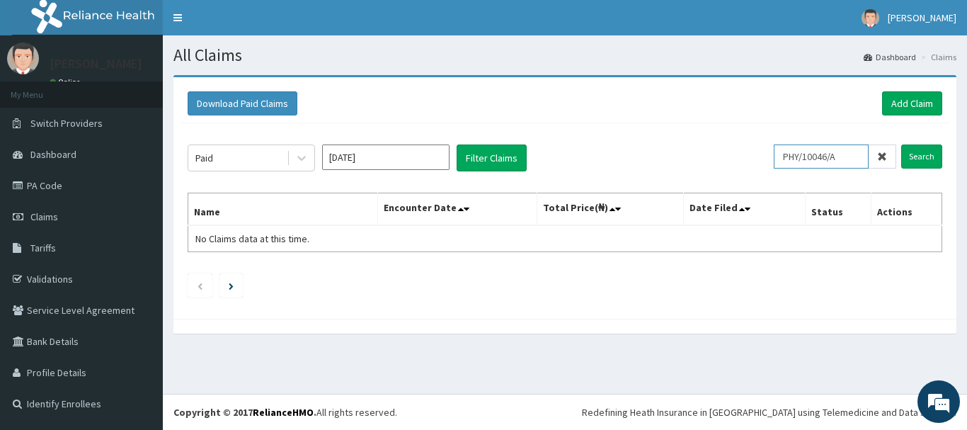
click at [847, 154] on input "PHY/10046/A" at bounding box center [821, 156] width 95 height 24
click at [45, 187] on link "PA Code" at bounding box center [81, 185] width 163 height 31
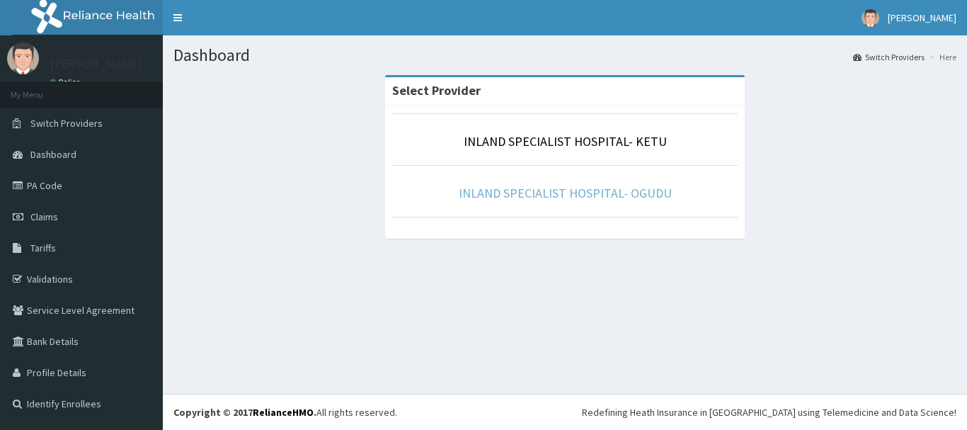
click at [538, 193] on link "INLAND SPECIALIST HOSPITAL- OGUDU" at bounding box center [565, 193] width 213 height 16
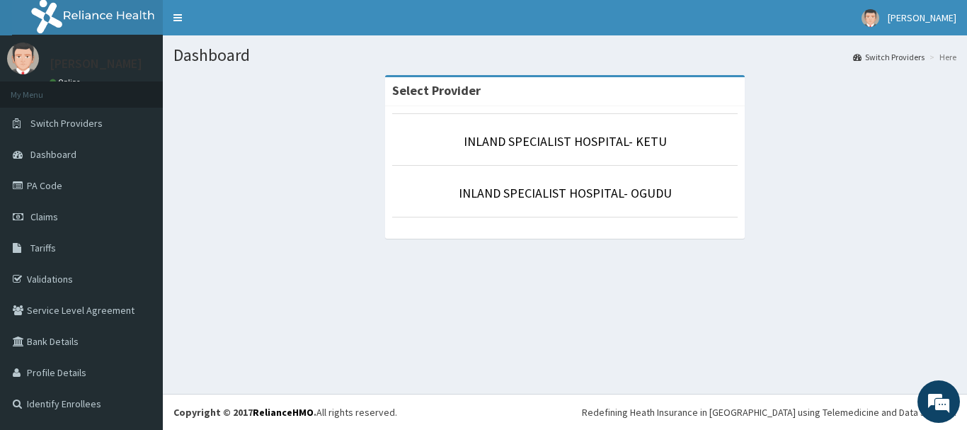
scroll to position [1009, 0]
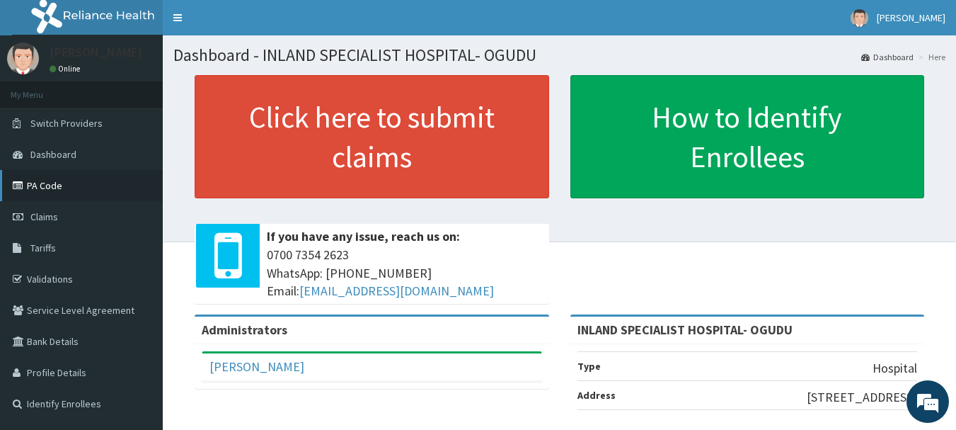
click at [50, 188] on link "PA Code" at bounding box center [81, 185] width 163 height 31
